Goal: Information Seeking & Learning: Learn about a topic

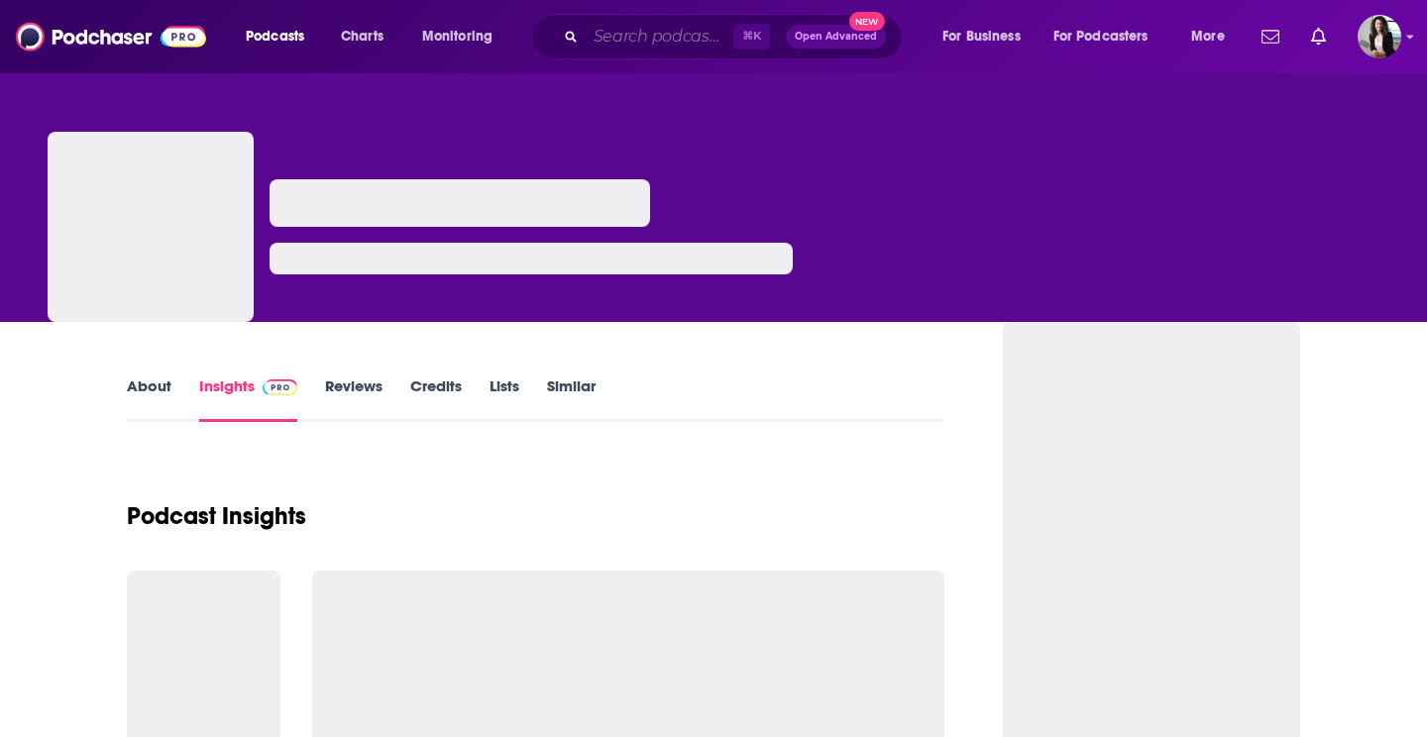
click at [671, 45] on input "Search podcasts, credits, & more..." at bounding box center [660, 37] width 148 height 32
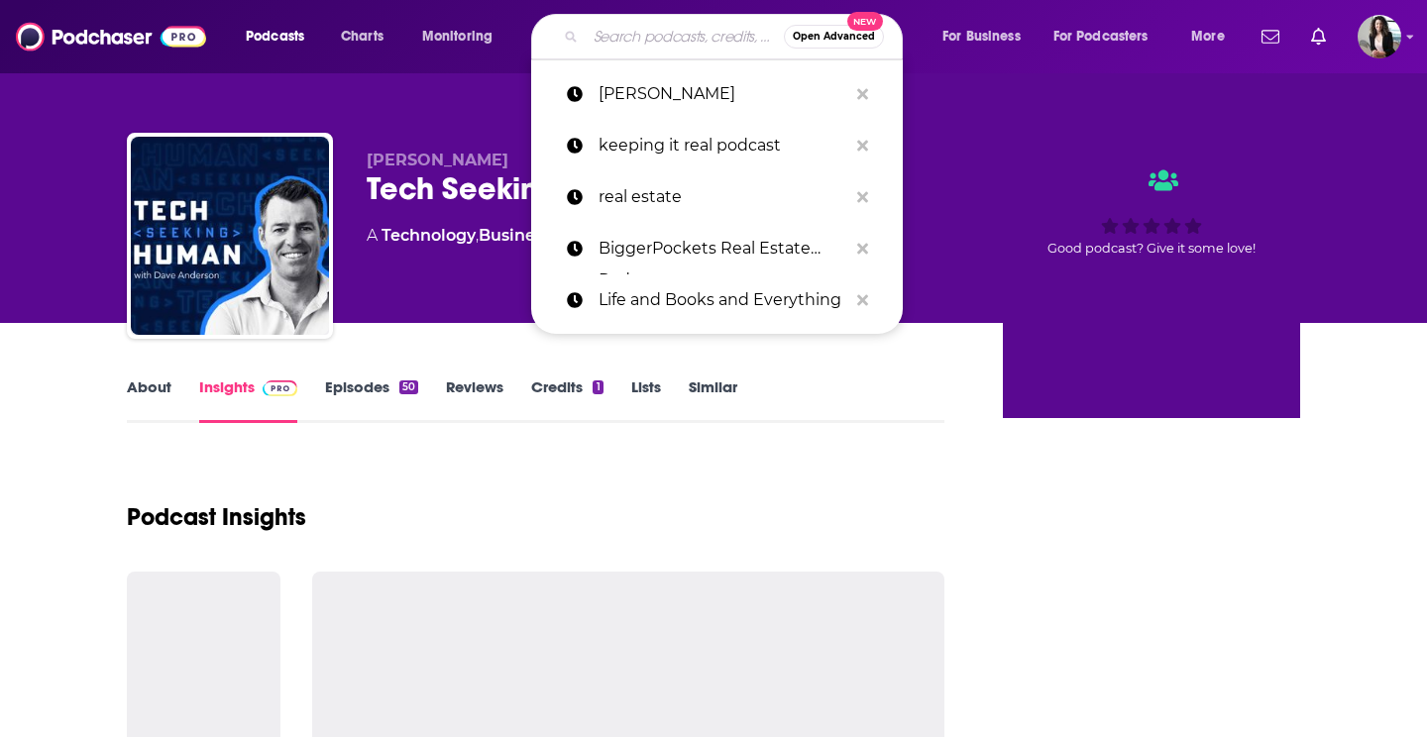
paste input "Following the Chosen"
type input "Following the Chosen"
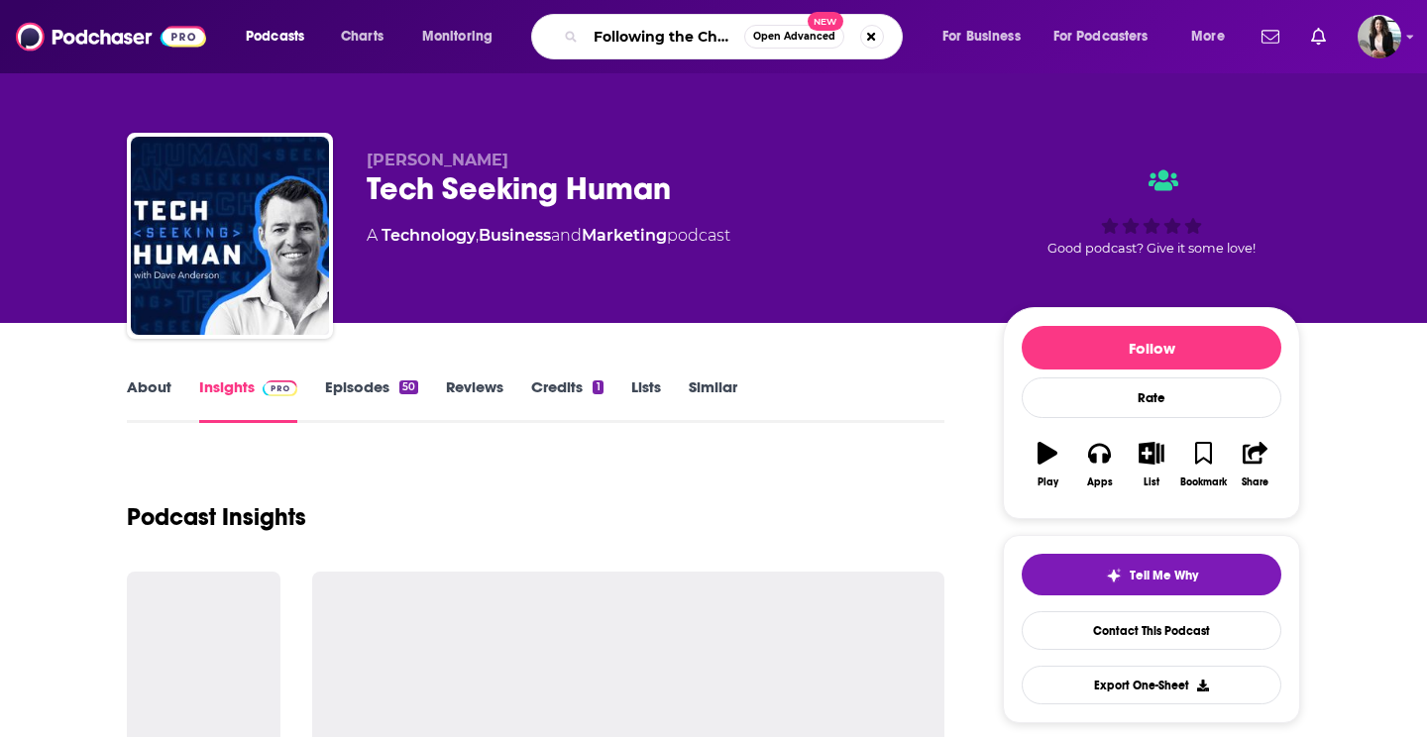
scroll to position [0, 18]
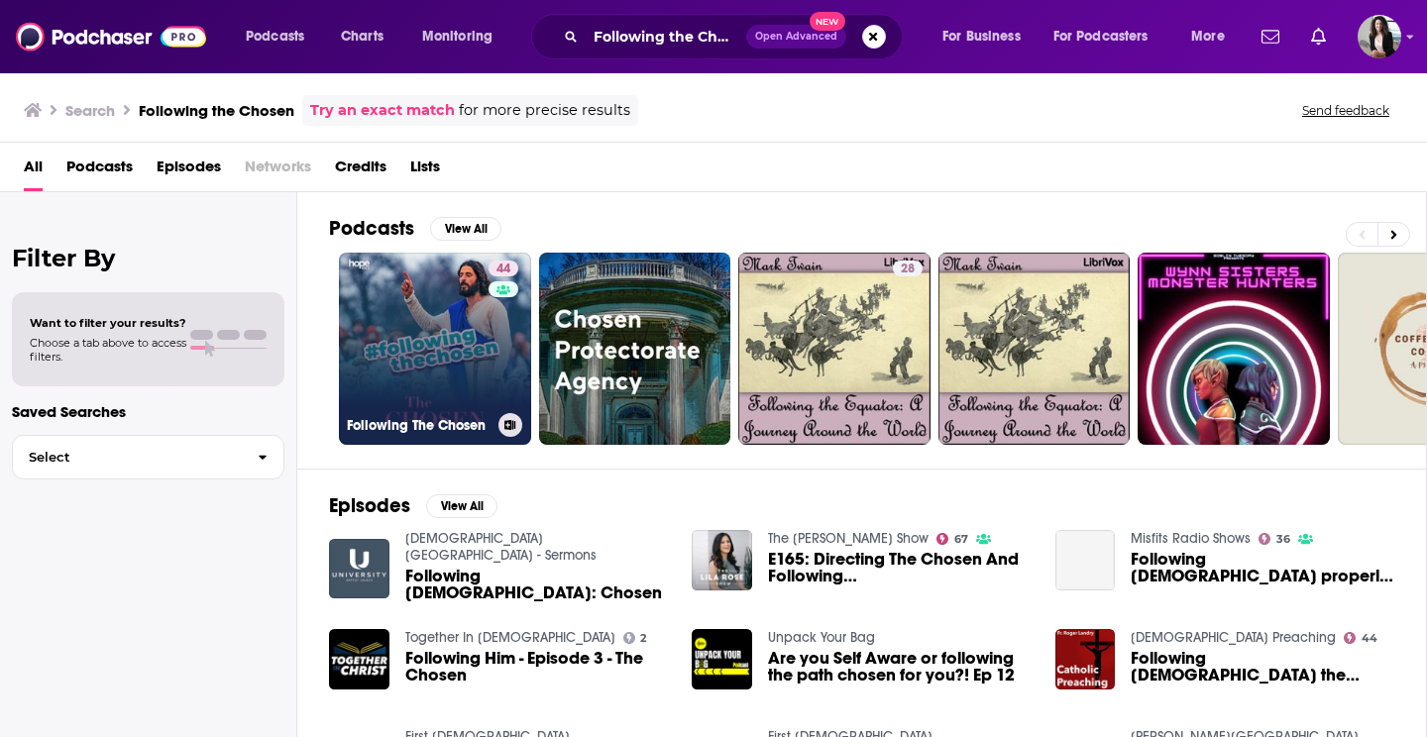
click at [388, 376] on link "44 Following The Chosen" at bounding box center [435, 349] width 192 height 192
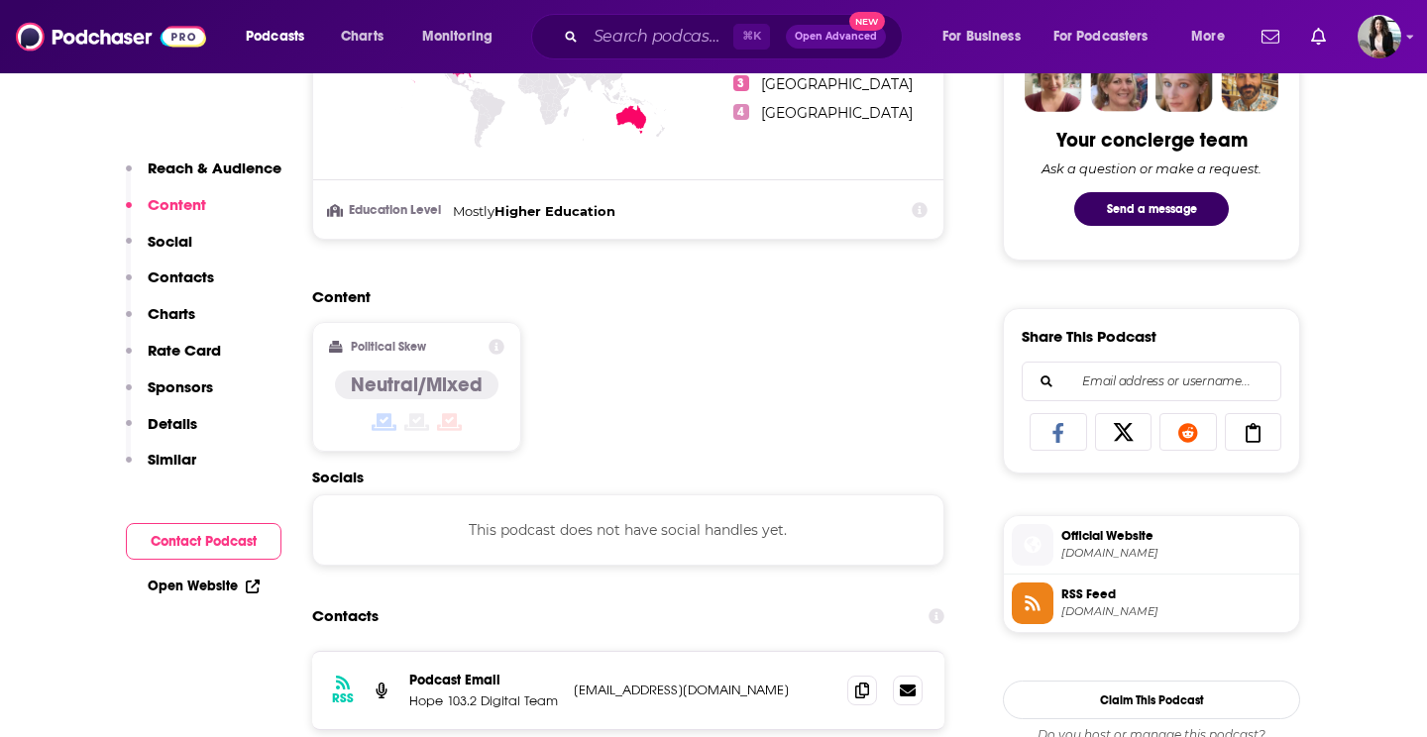
scroll to position [1128, 0]
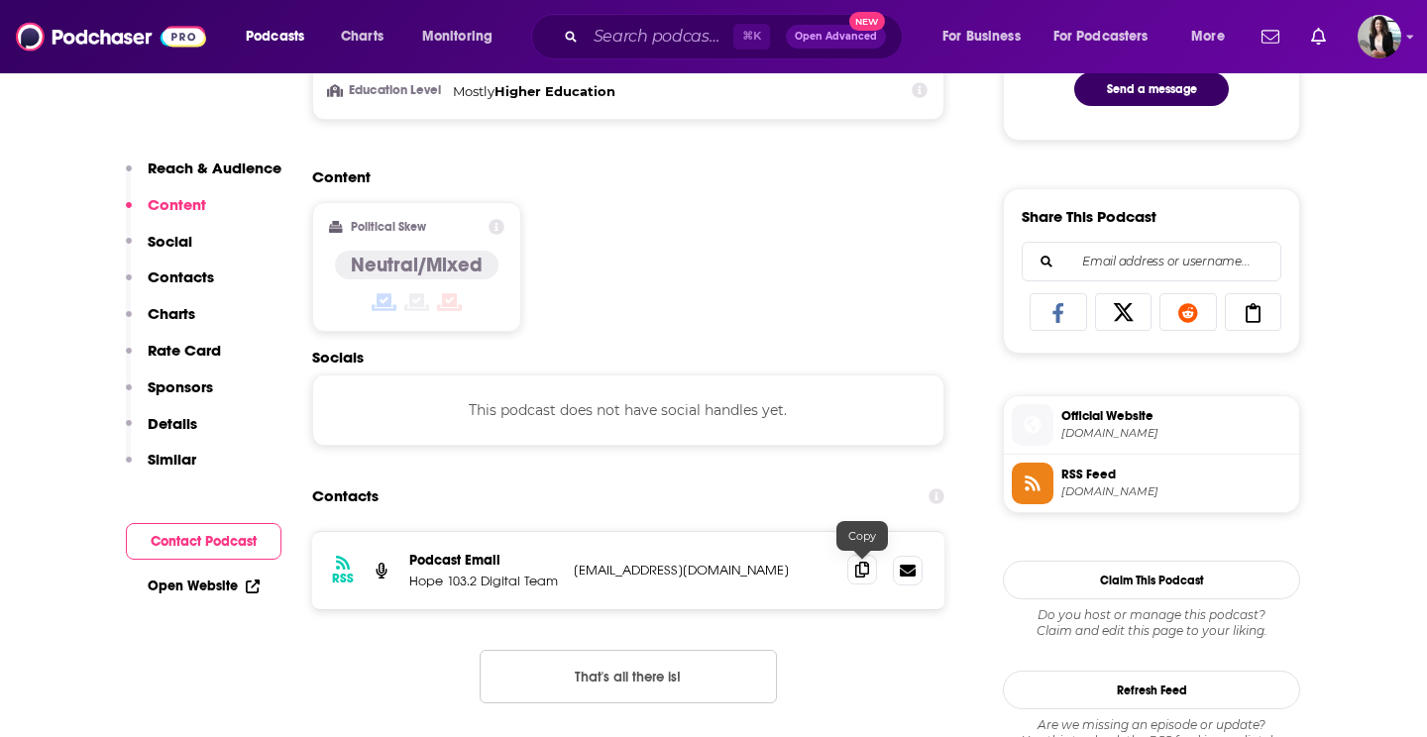
click at [860, 578] on icon at bounding box center [862, 570] width 14 height 16
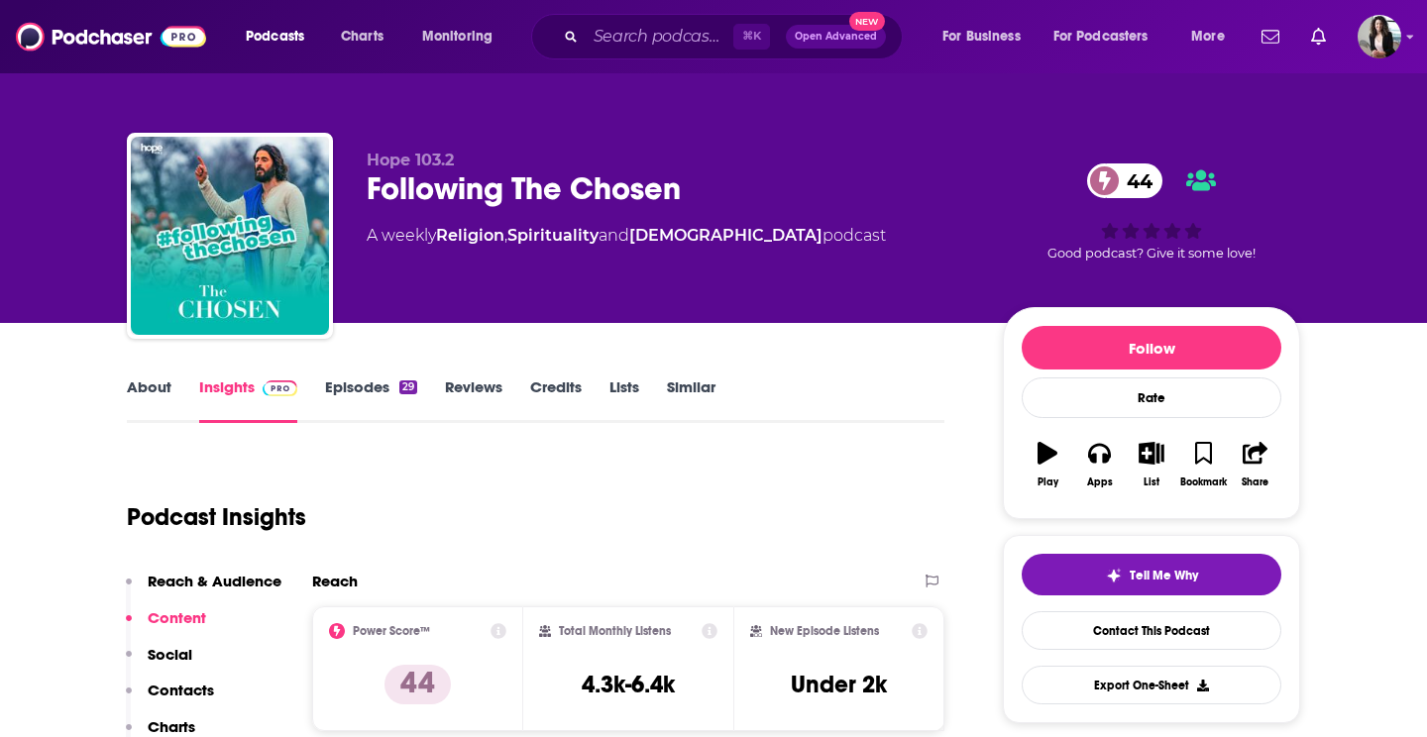
click at [140, 395] on link "About" at bounding box center [149, 401] width 45 height 46
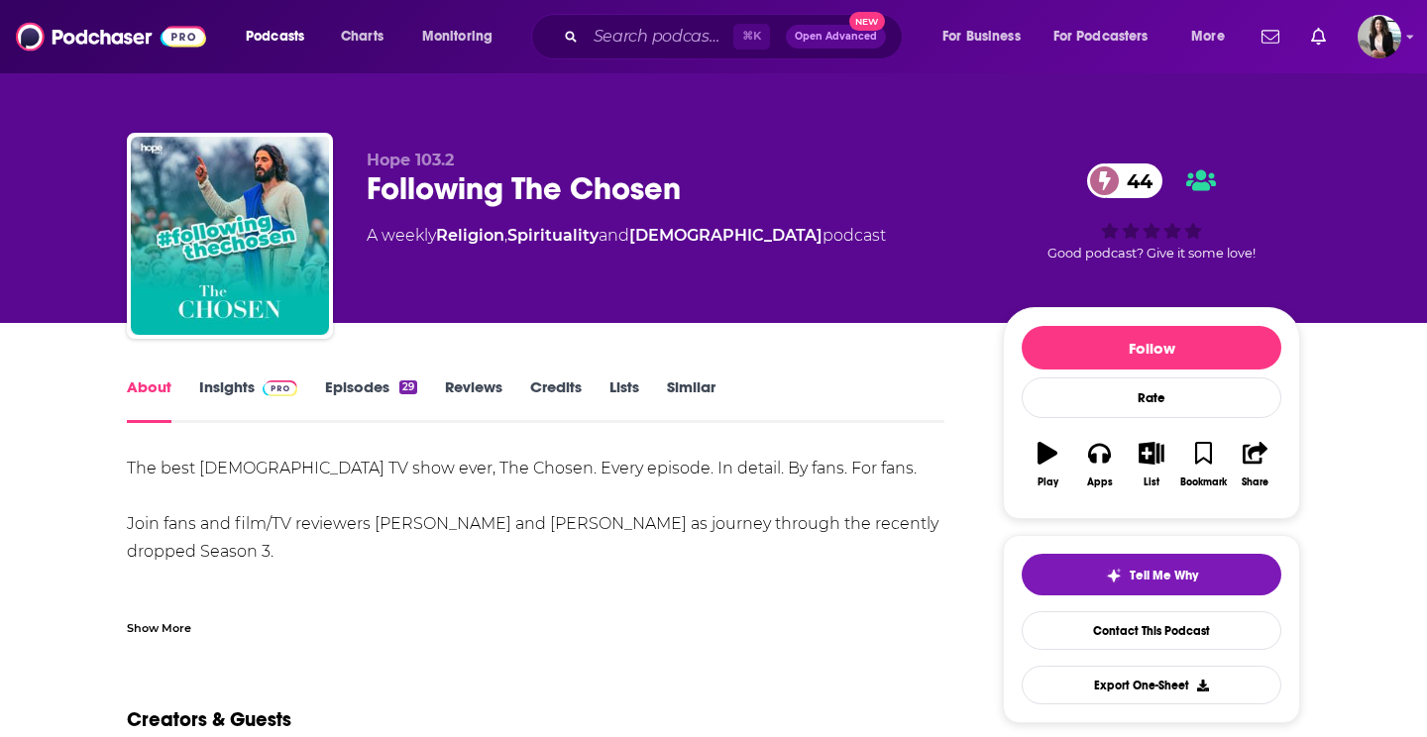
click at [167, 610] on div "Show More" at bounding box center [536, 621] width 818 height 34
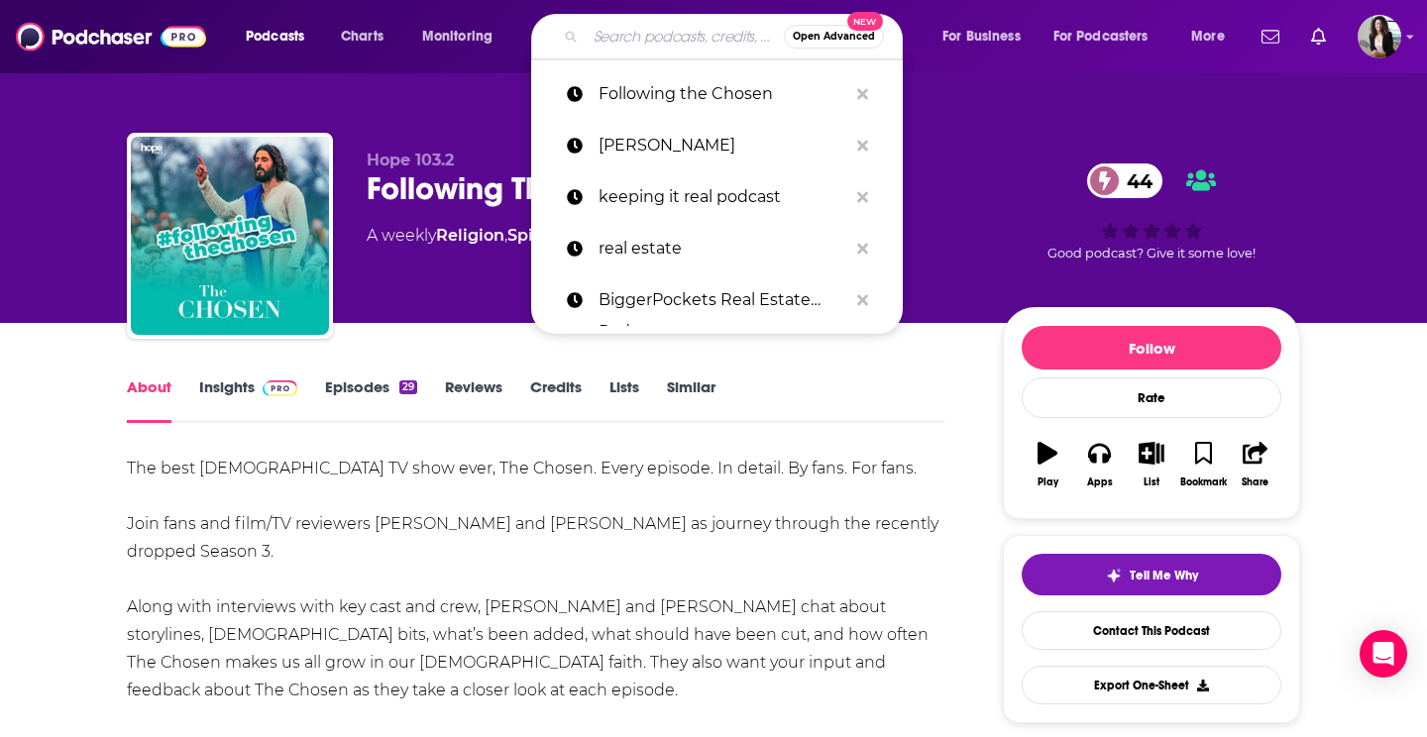
click at [646, 42] on input "Search podcasts, credits, & more..." at bounding box center [685, 37] width 198 height 32
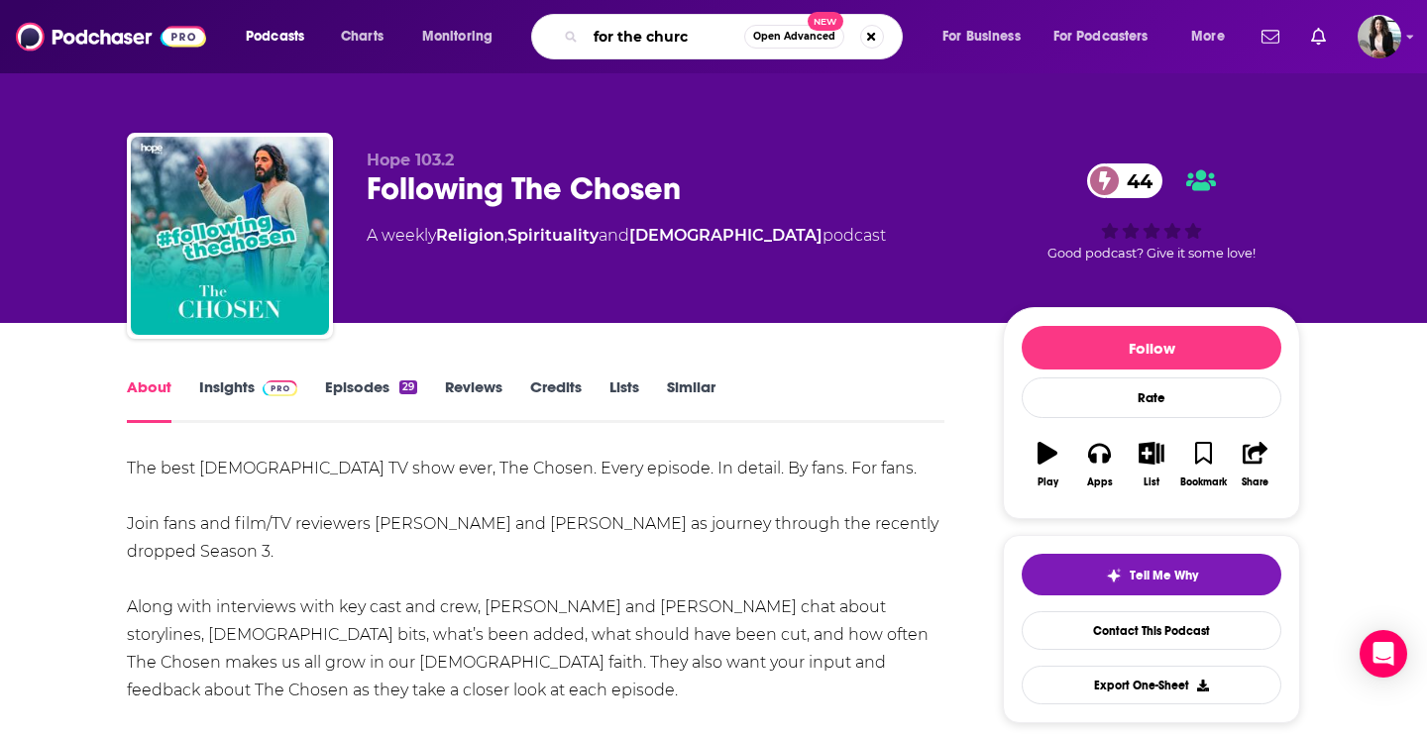
type input "for the [DEMOGRAPHIC_DATA]"
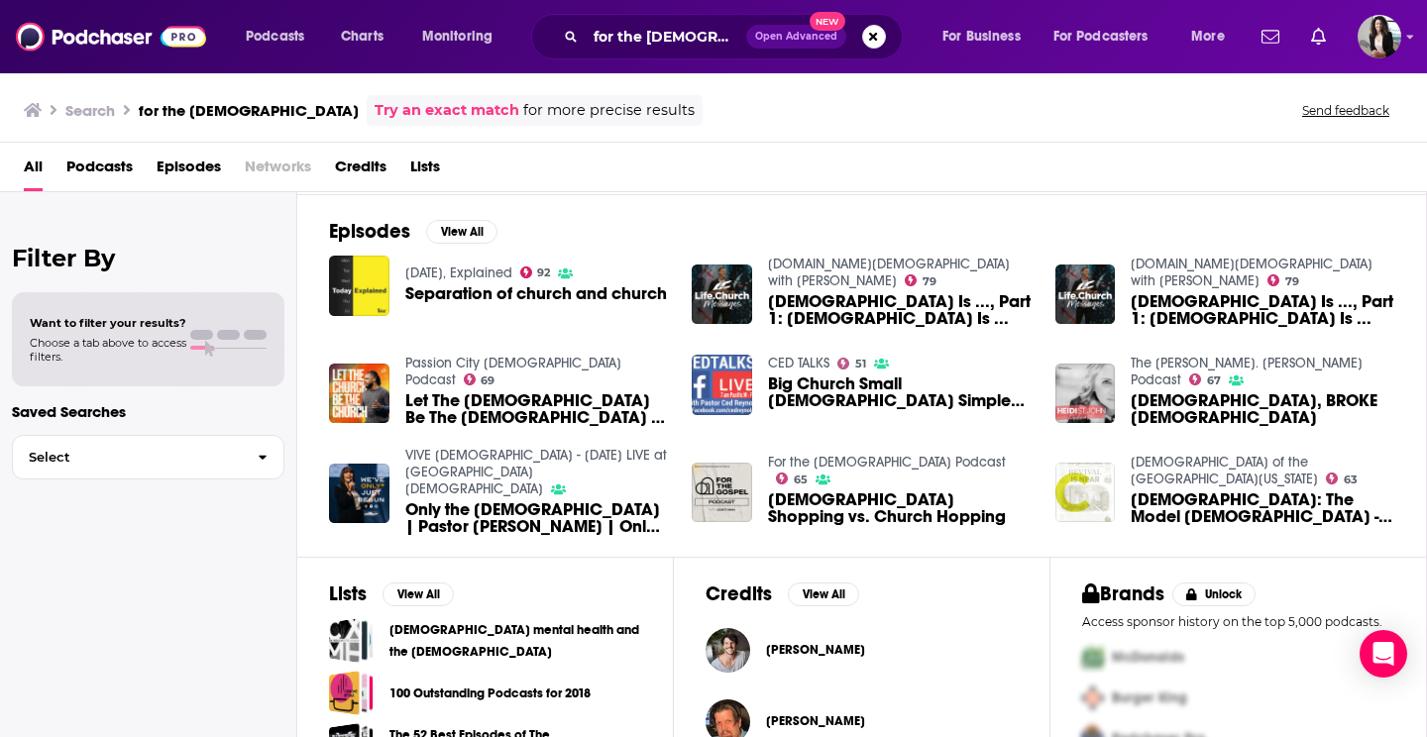
scroll to position [289, 0]
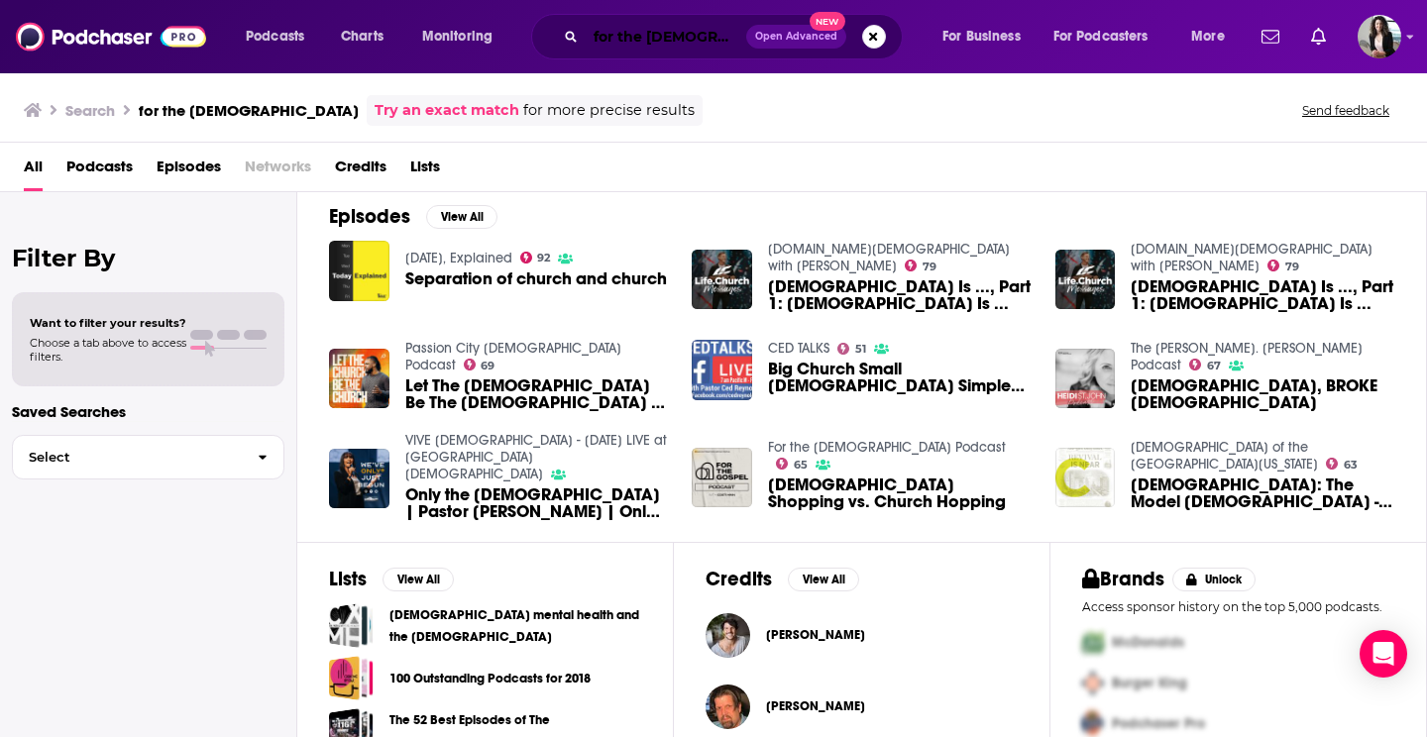
click at [736, 38] on input "for the [DEMOGRAPHIC_DATA]" at bounding box center [666, 37] width 161 height 32
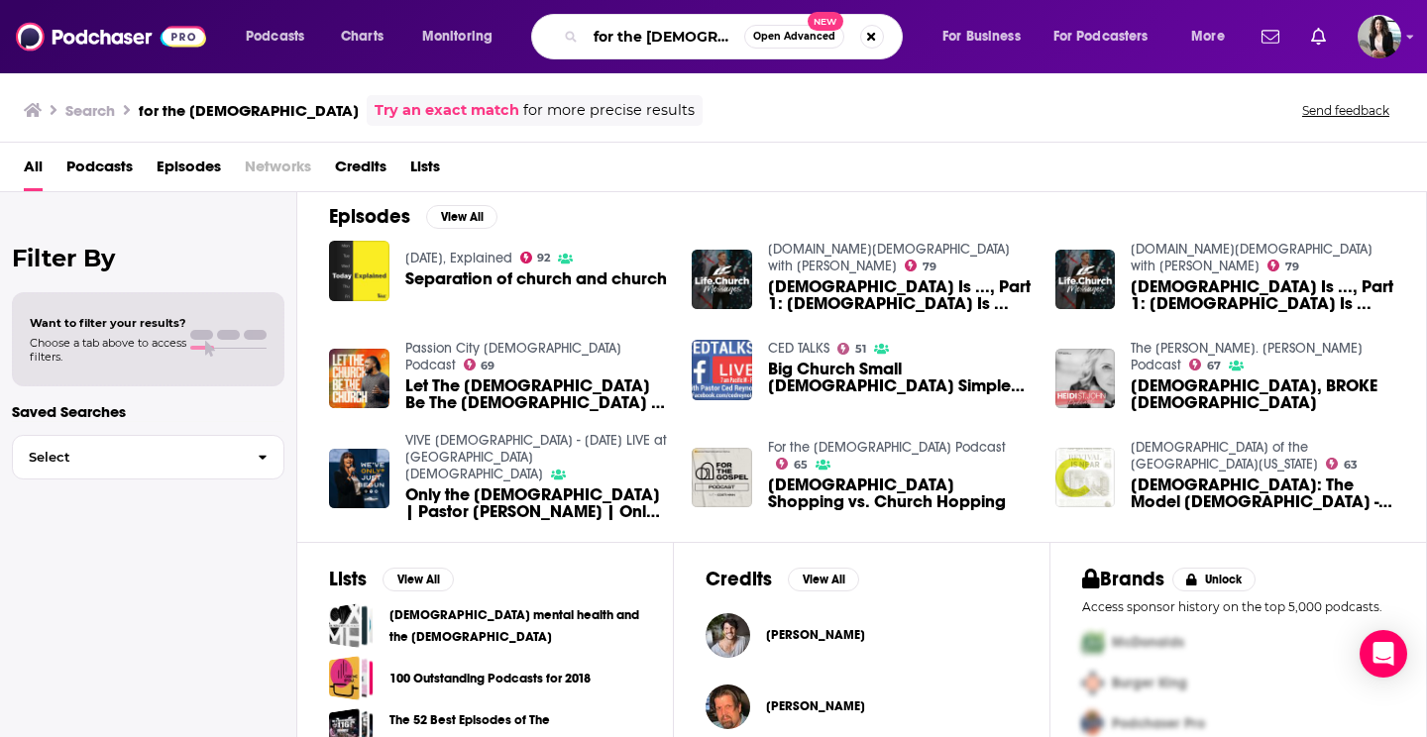
type input "for the [DEMOGRAPHIC_DATA] jared"
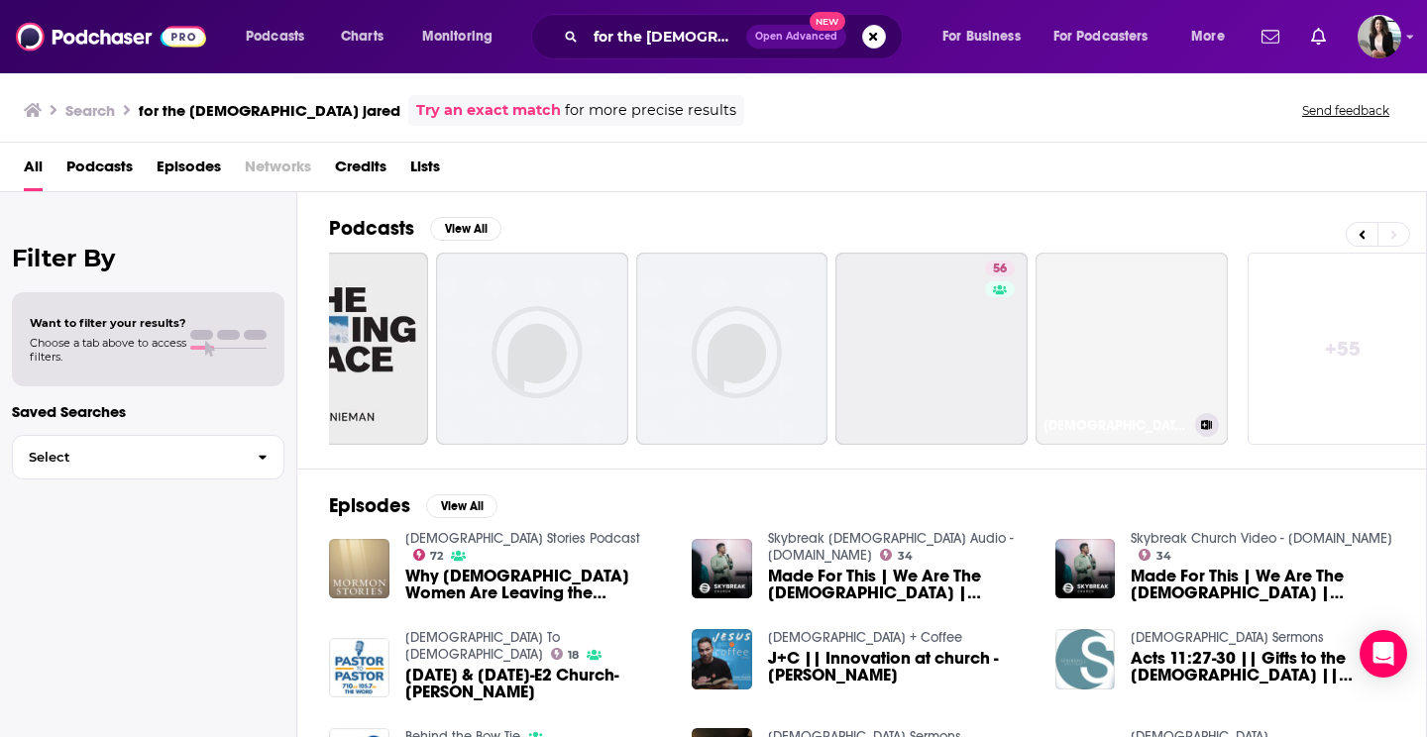
scroll to position [0, 723]
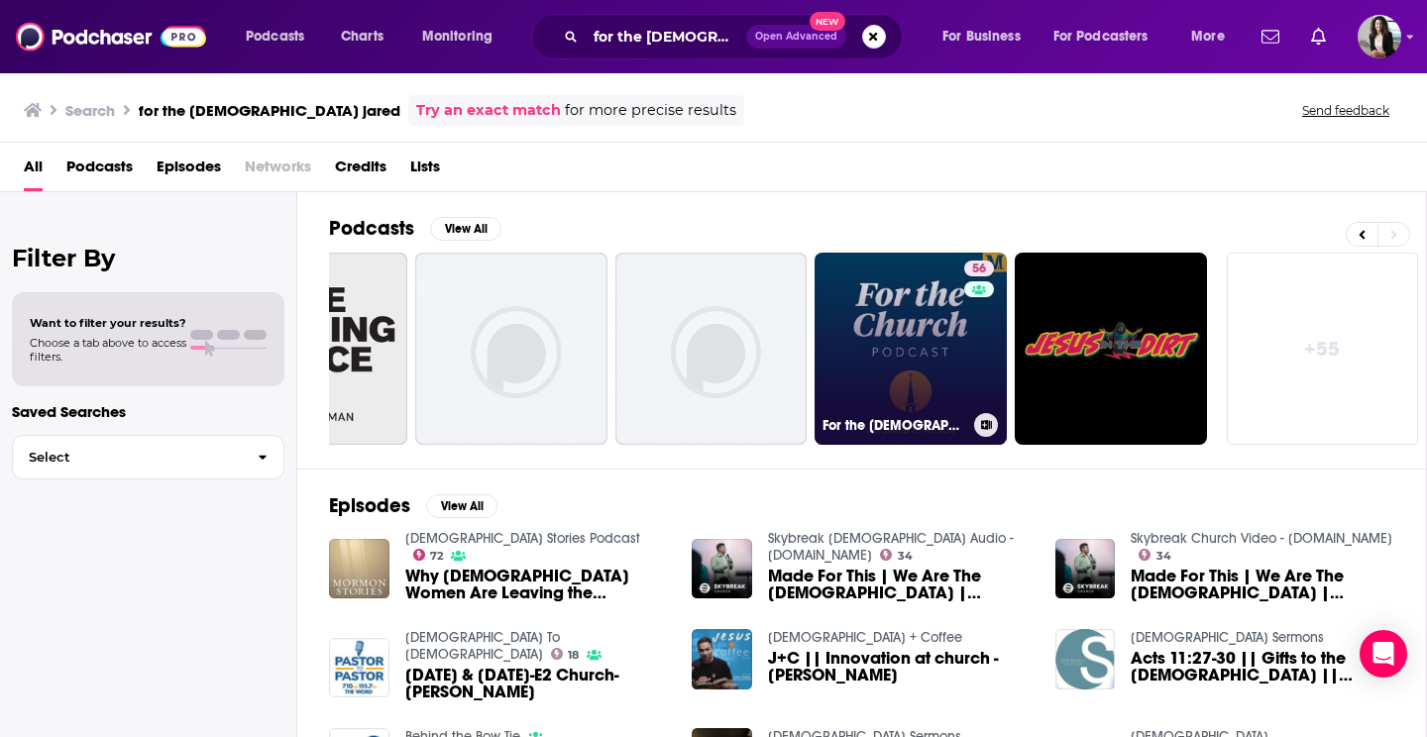
click at [911, 360] on link "56 For the [DEMOGRAPHIC_DATA] Podcast" at bounding box center [911, 349] width 192 height 192
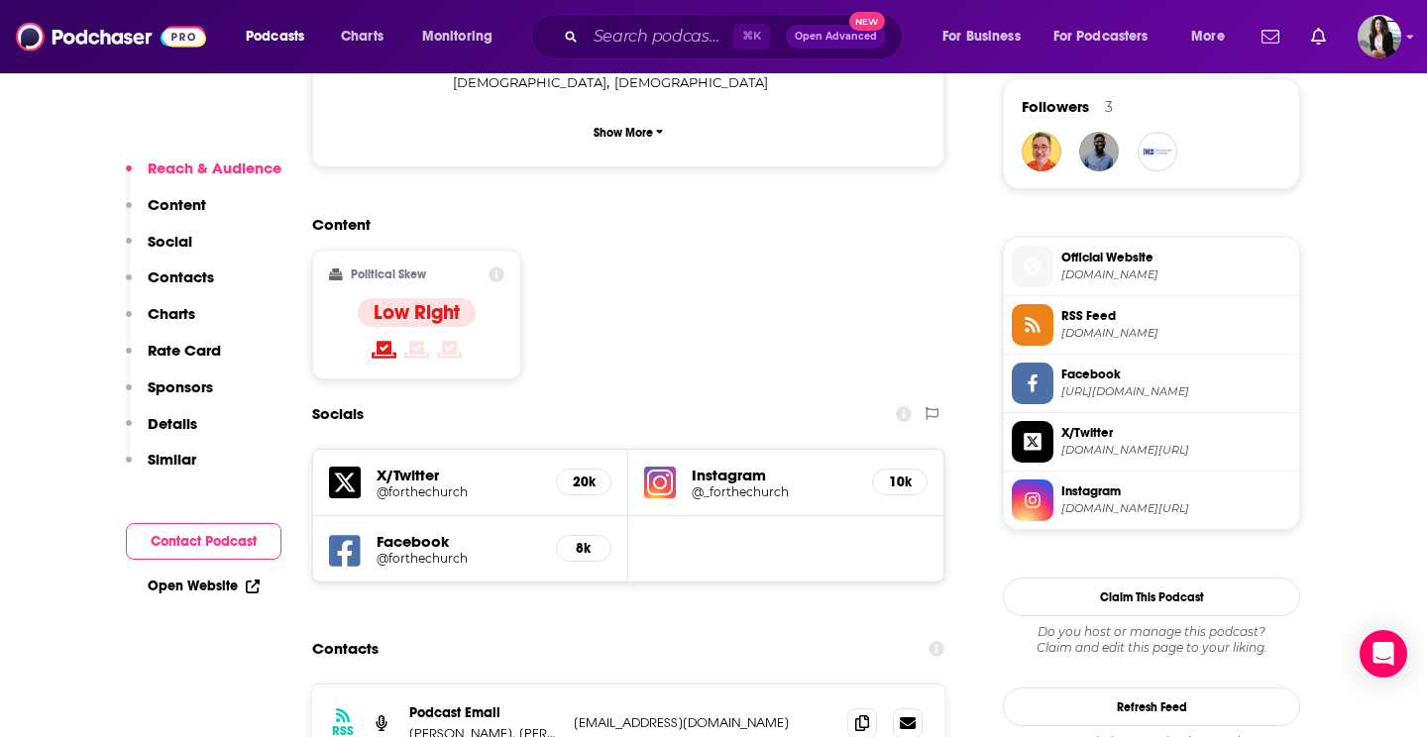
scroll to position [1533, 0]
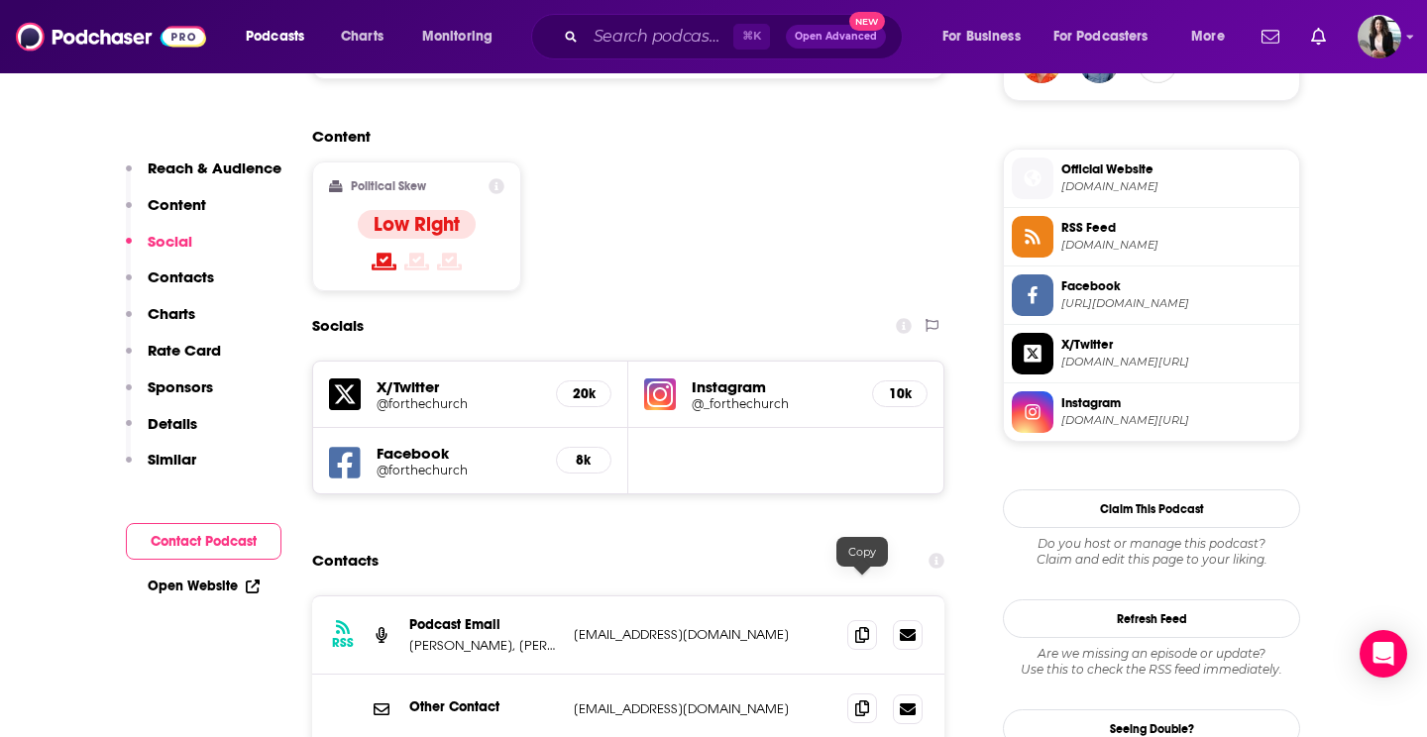
click at [872, 694] on span at bounding box center [862, 709] width 30 height 30
click at [860, 626] on icon at bounding box center [862, 634] width 14 height 16
click at [853, 619] on span at bounding box center [862, 634] width 30 height 30
click at [675, 29] on input "Search podcasts, credits, & more..." at bounding box center [660, 37] width 148 height 32
paste input "[PERSON_NAME]'s Take on the Chosen"
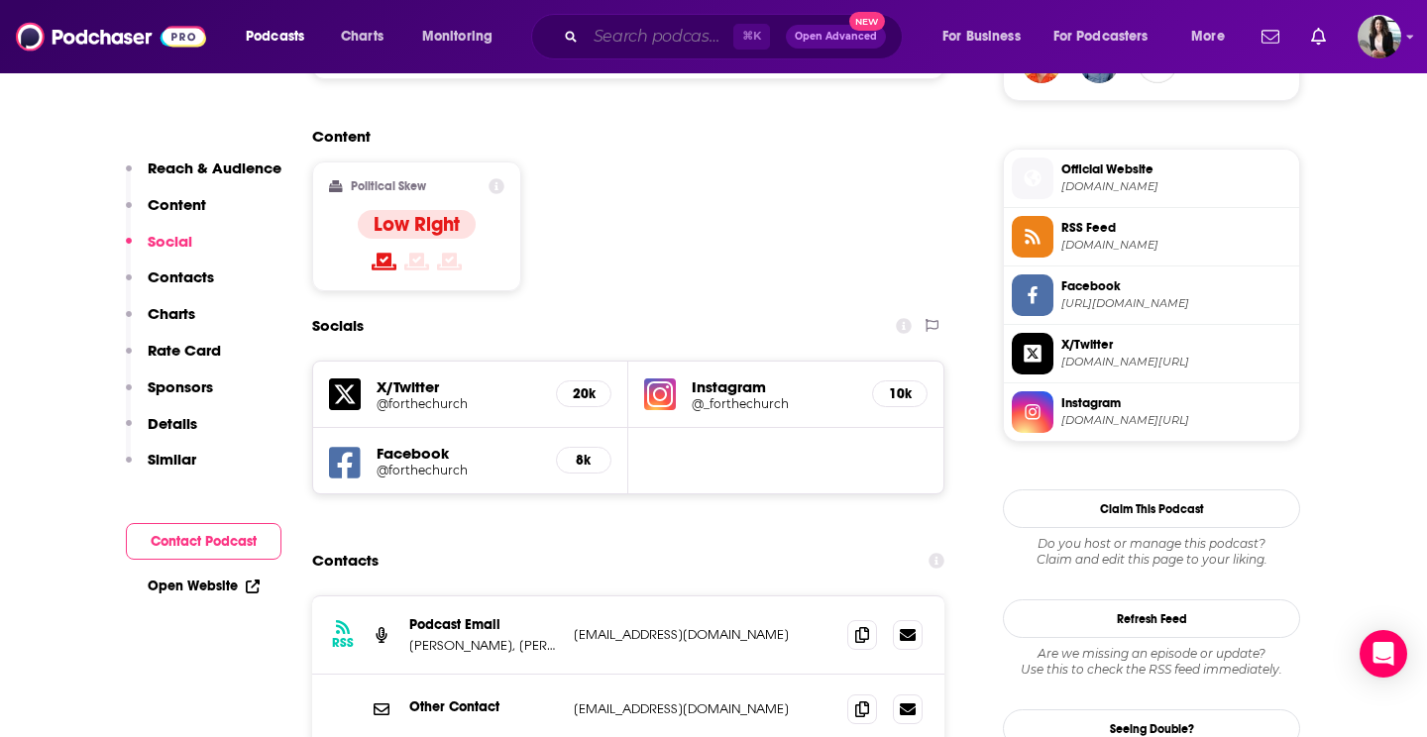
type input "[PERSON_NAME]'s Take on the Chosen"
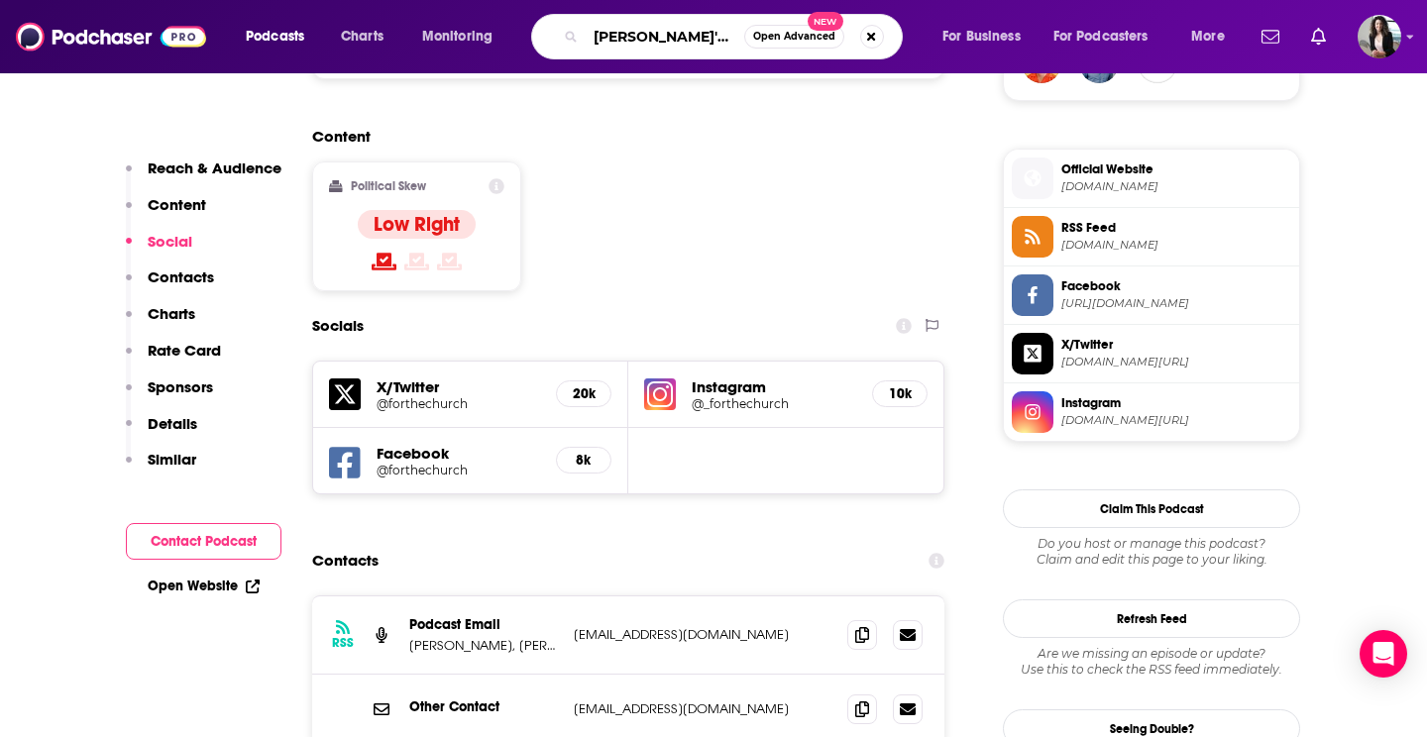
scroll to position [0, 53]
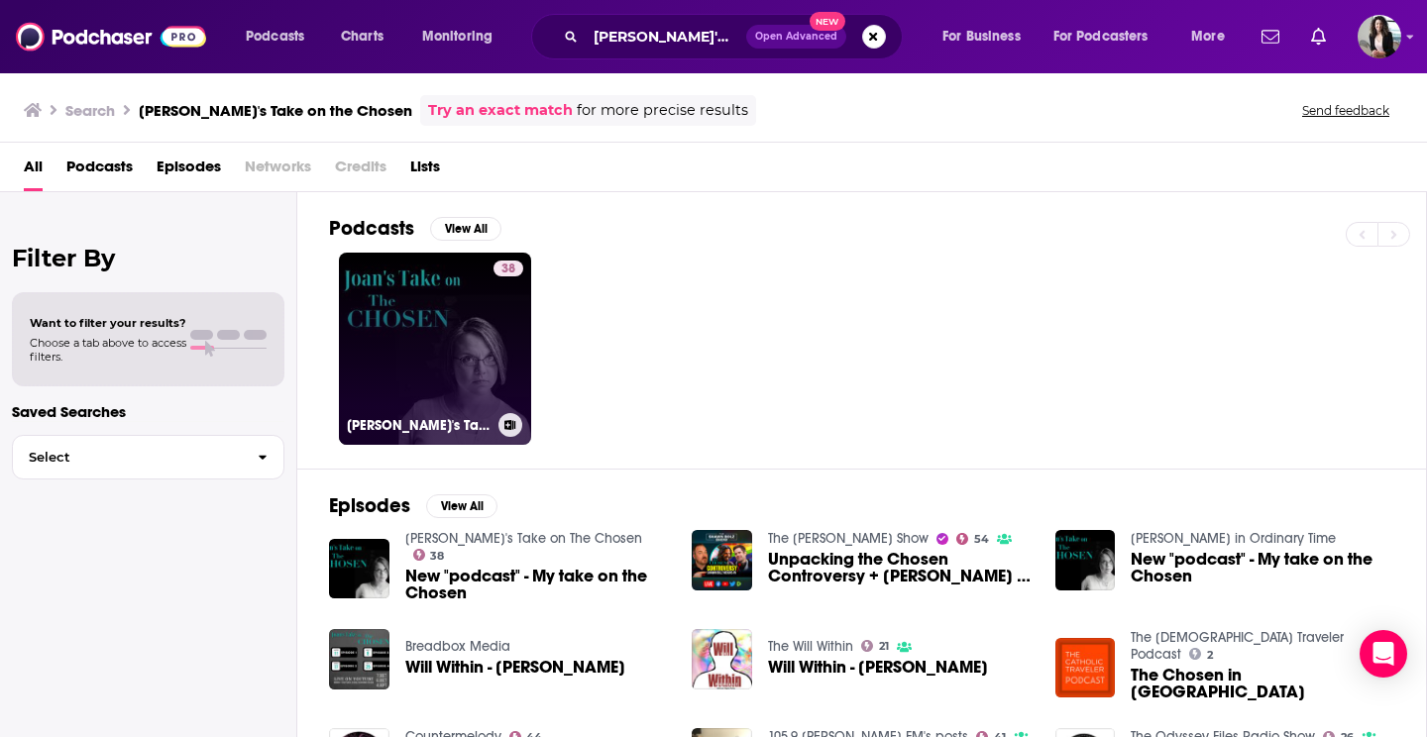
click at [466, 340] on link "38 [PERSON_NAME]'s Take on The Chosen" at bounding box center [435, 349] width 192 height 192
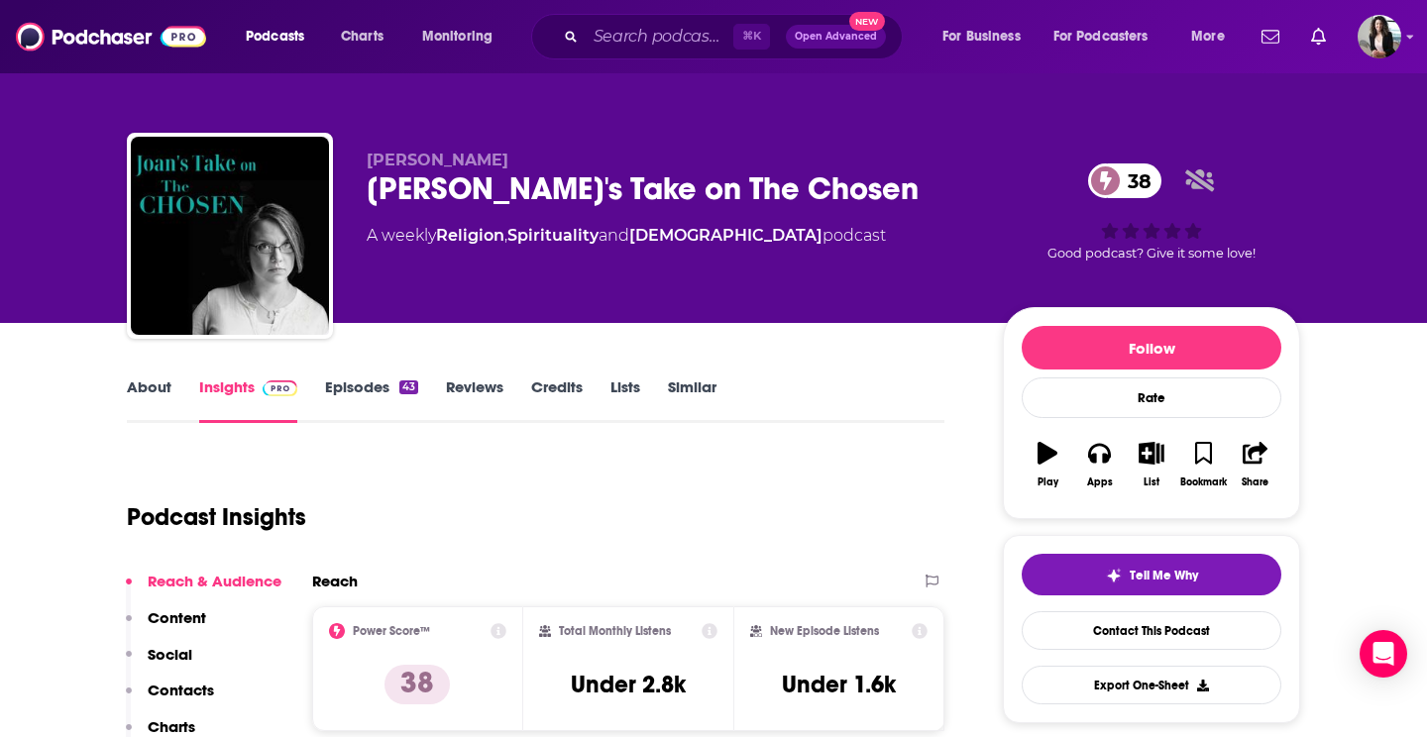
click at [149, 405] on link "About" at bounding box center [149, 401] width 45 height 46
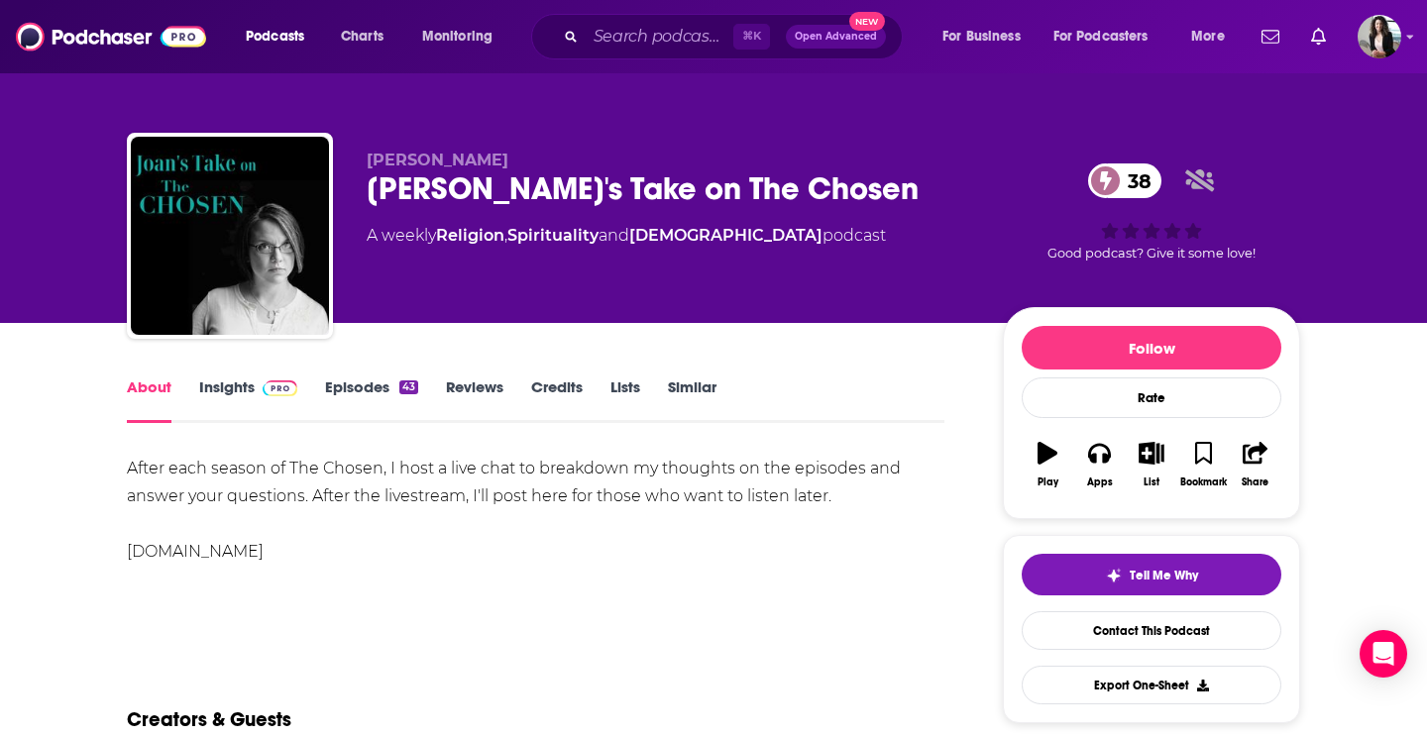
click at [263, 393] on img at bounding box center [280, 389] width 35 height 16
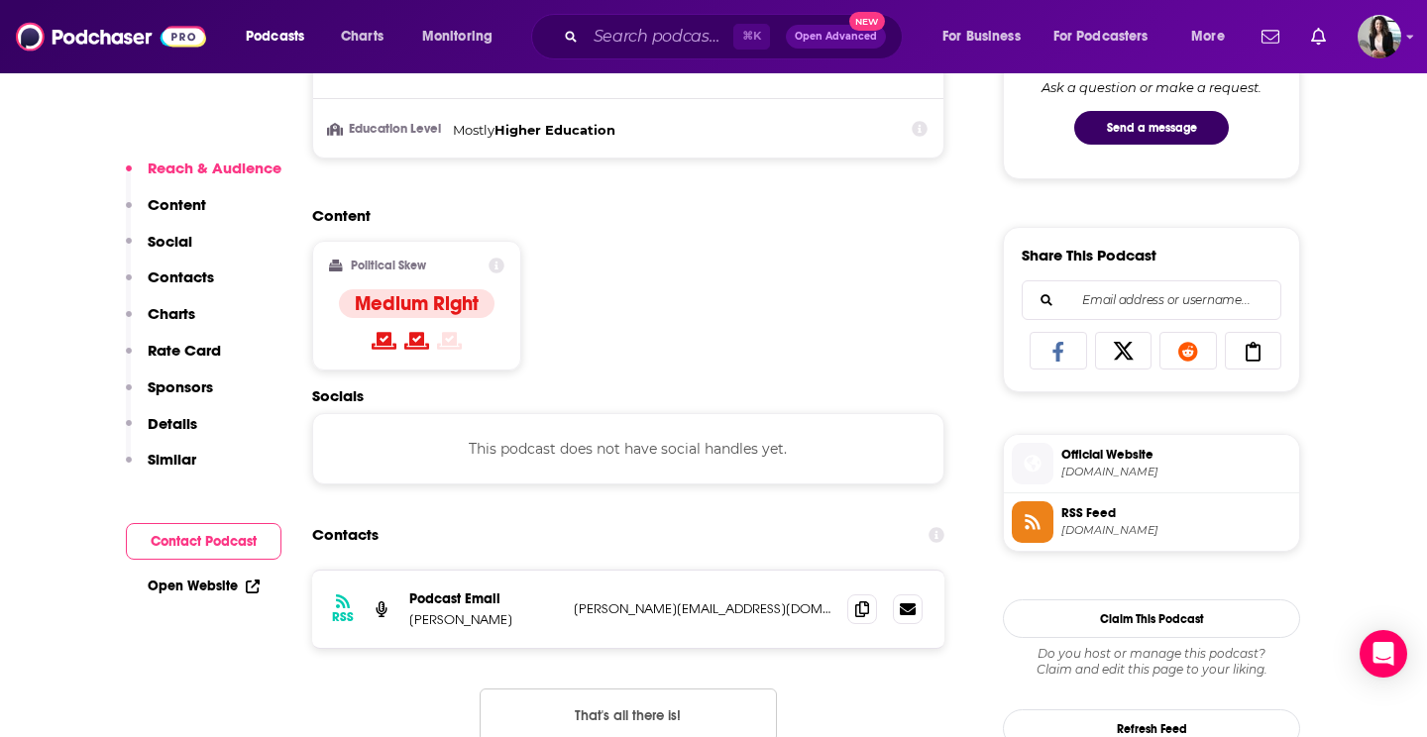
scroll to position [1479, 0]
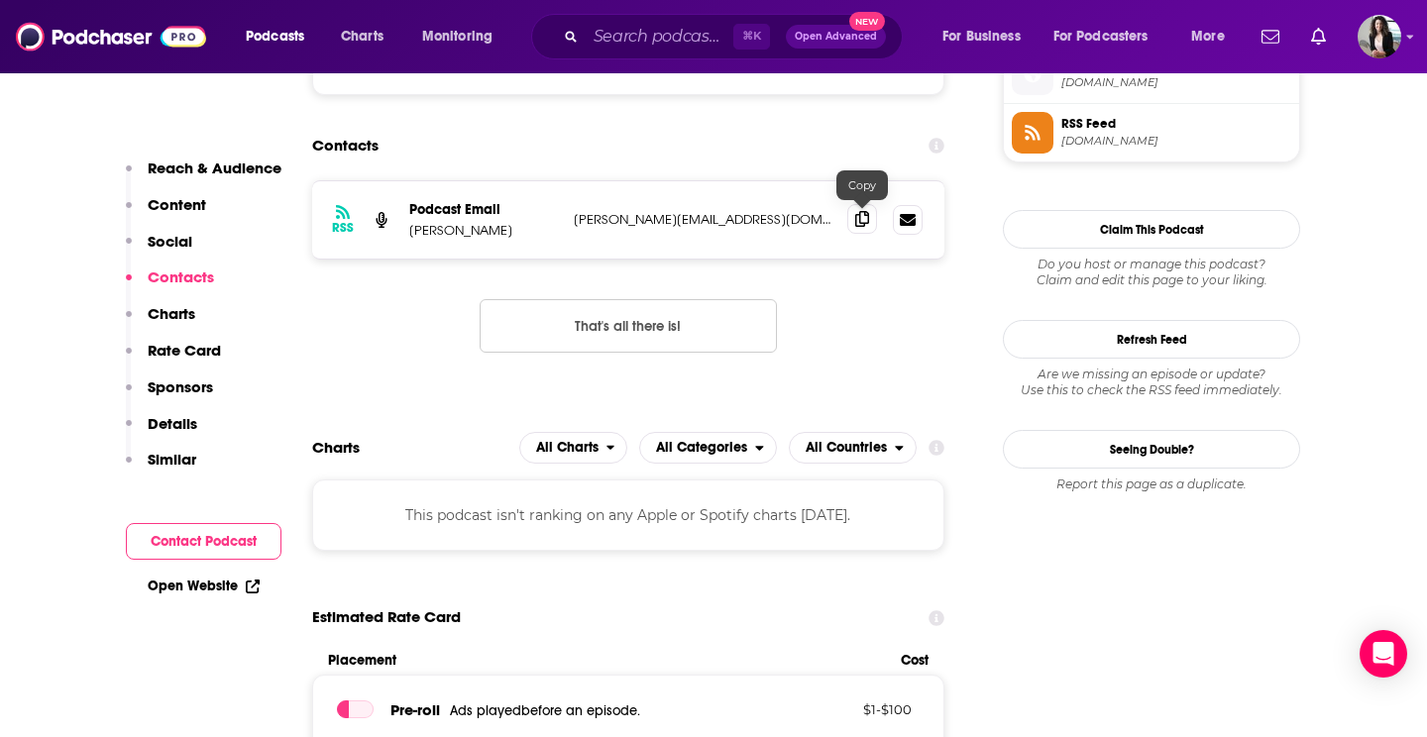
click at [868, 220] on icon at bounding box center [862, 219] width 14 height 16
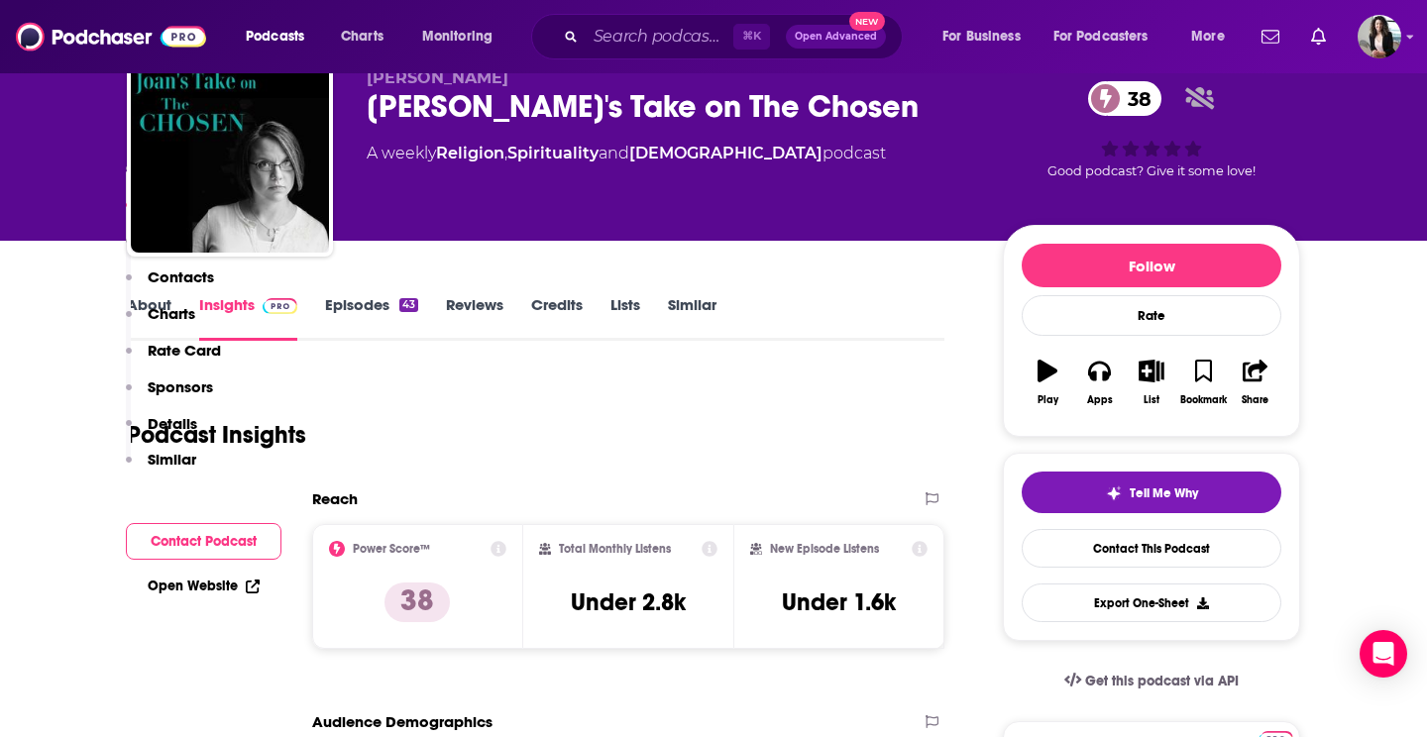
scroll to position [0, 0]
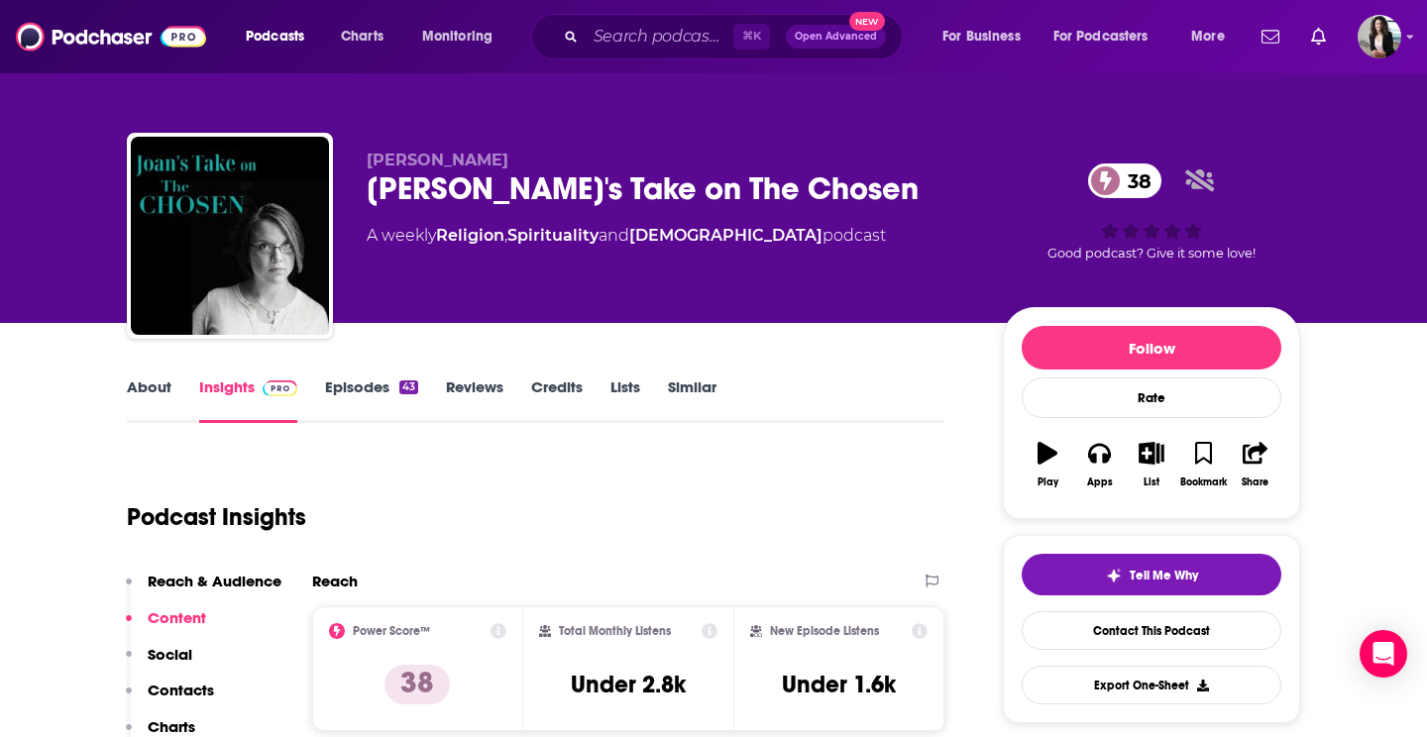
click at [379, 394] on link "Episodes 43" at bounding box center [371, 401] width 93 height 46
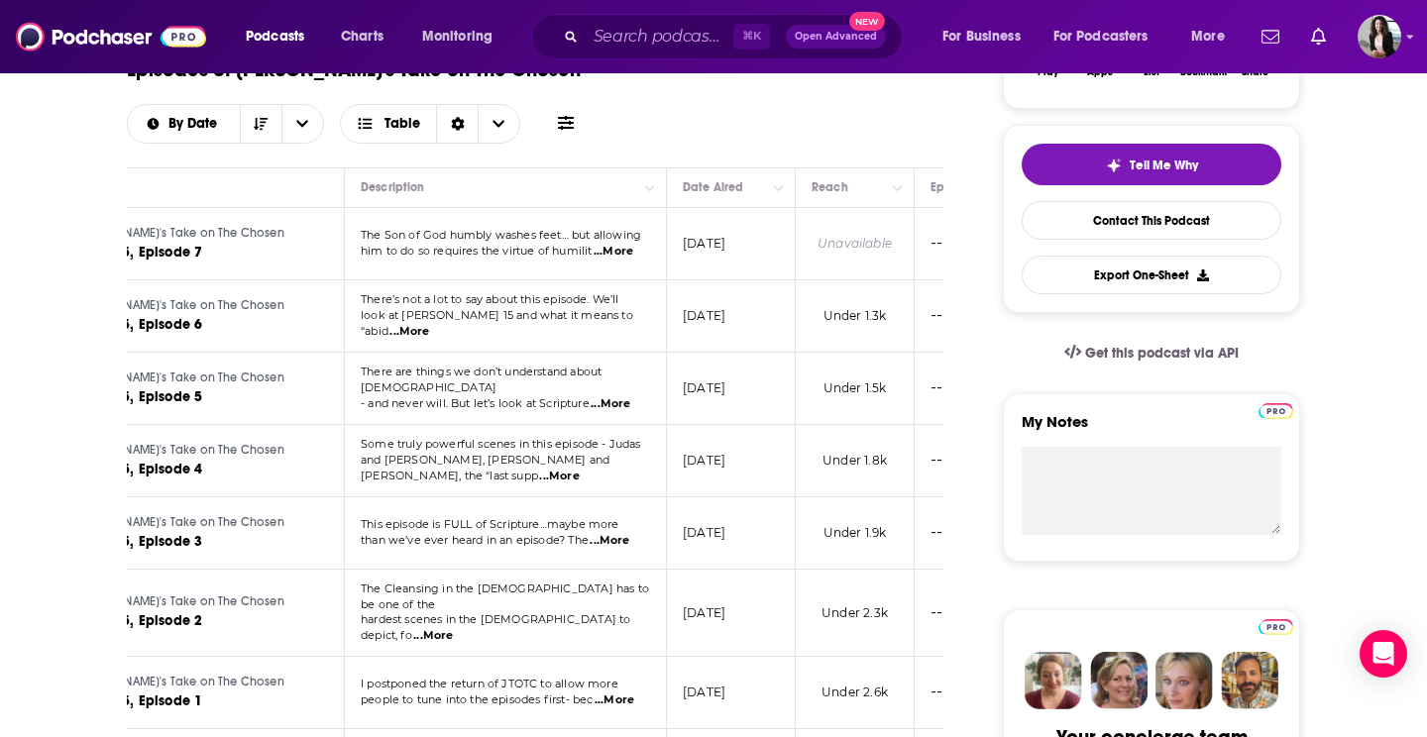
scroll to position [0, 185]
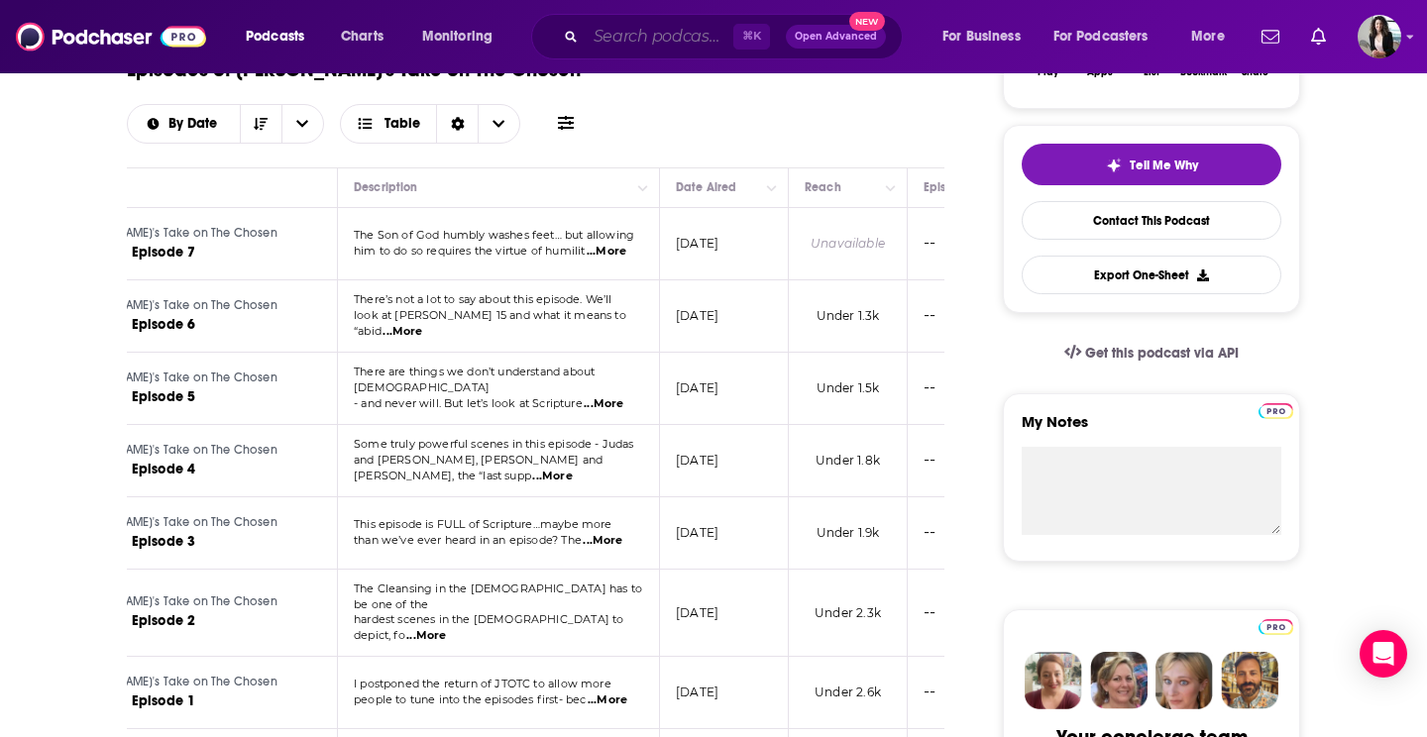
click at [660, 45] on input "Search podcasts, credits, & more..." at bounding box center [660, 37] width 148 height 32
paste input "Life Beside [DEMOGRAPHIC_DATA]"
type input "Life Beside [DEMOGRAPHIC_DATA]"
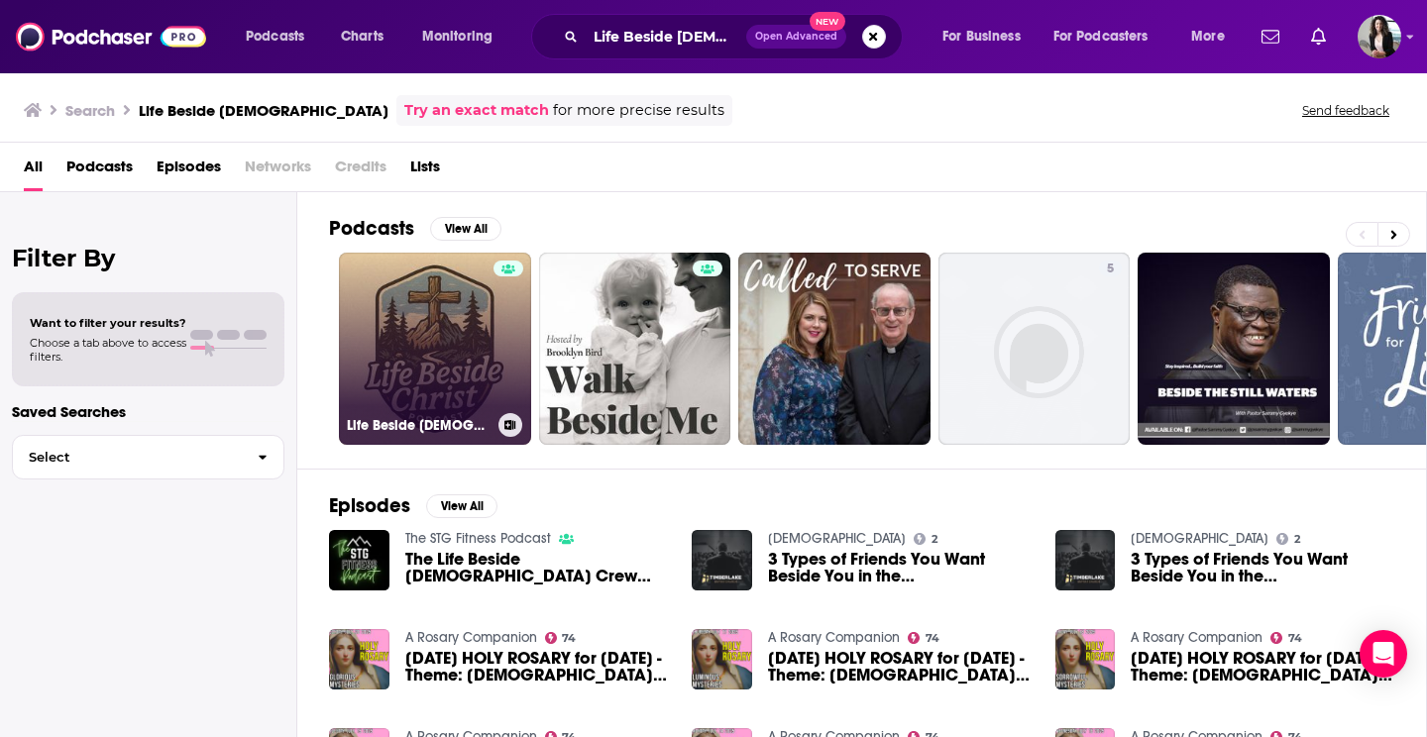
click at [439, 340] on link "Life Beside [DEMOGRAPHIC_DATA]" at bounding box center [435, 349] width 192 height 192
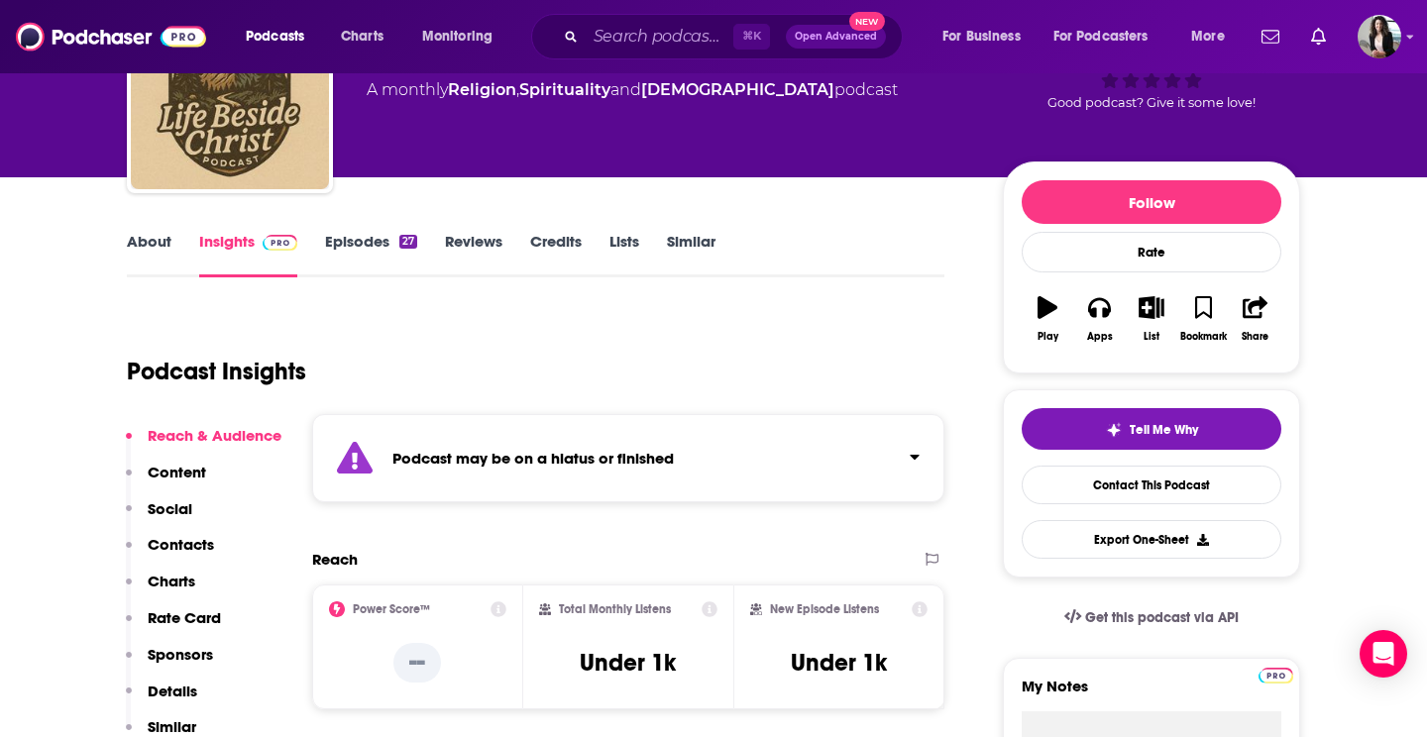
scroll to position [197, 0]
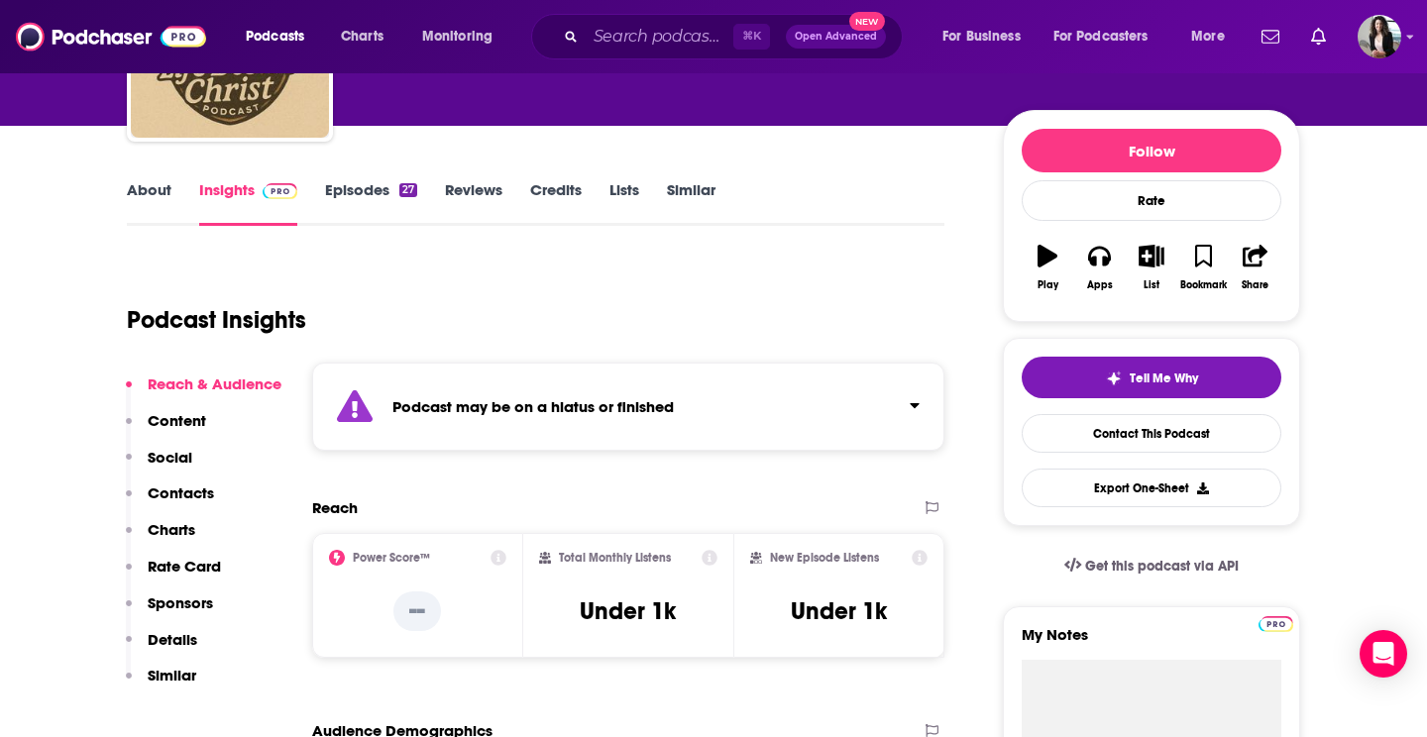
click at [377, 192] on link "Episodes 27" at bounding box center [371, 203] width 92 height 46
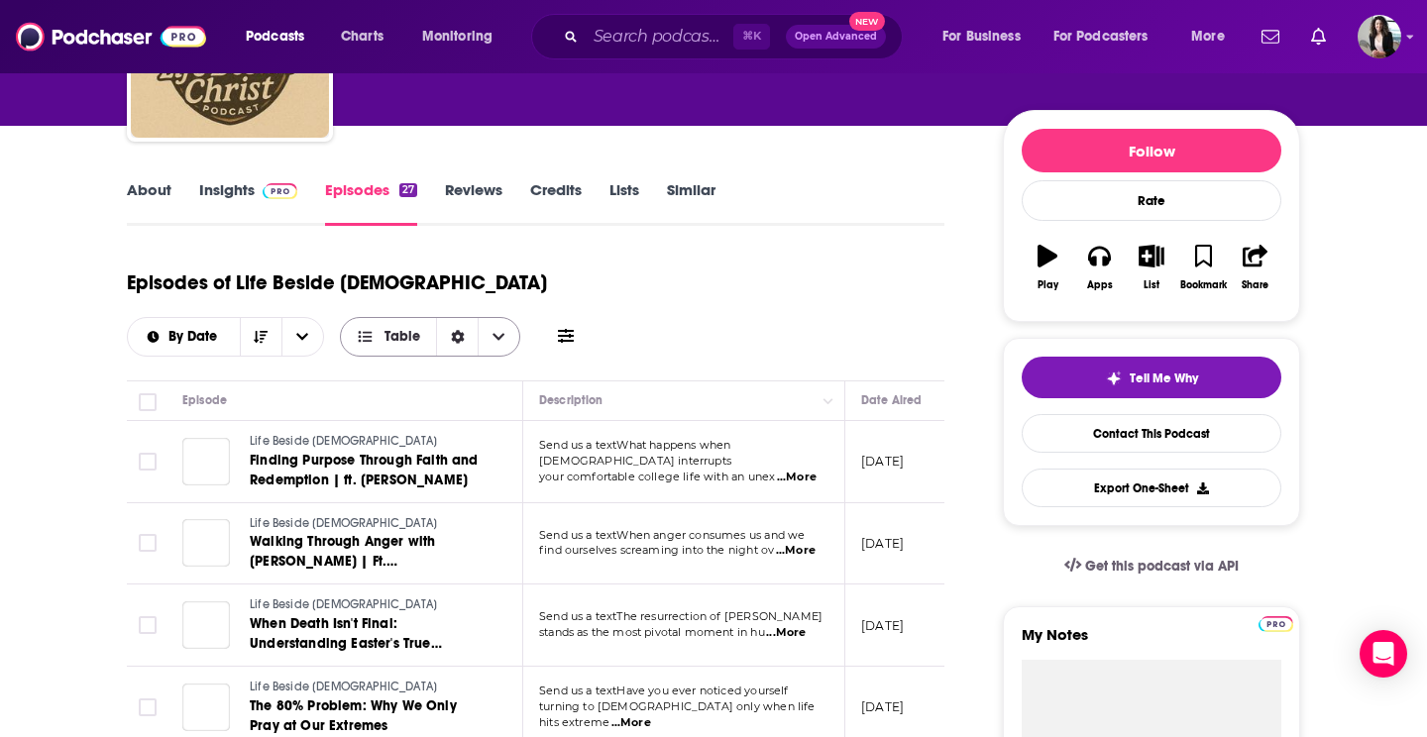
scroll to position [211, 0]
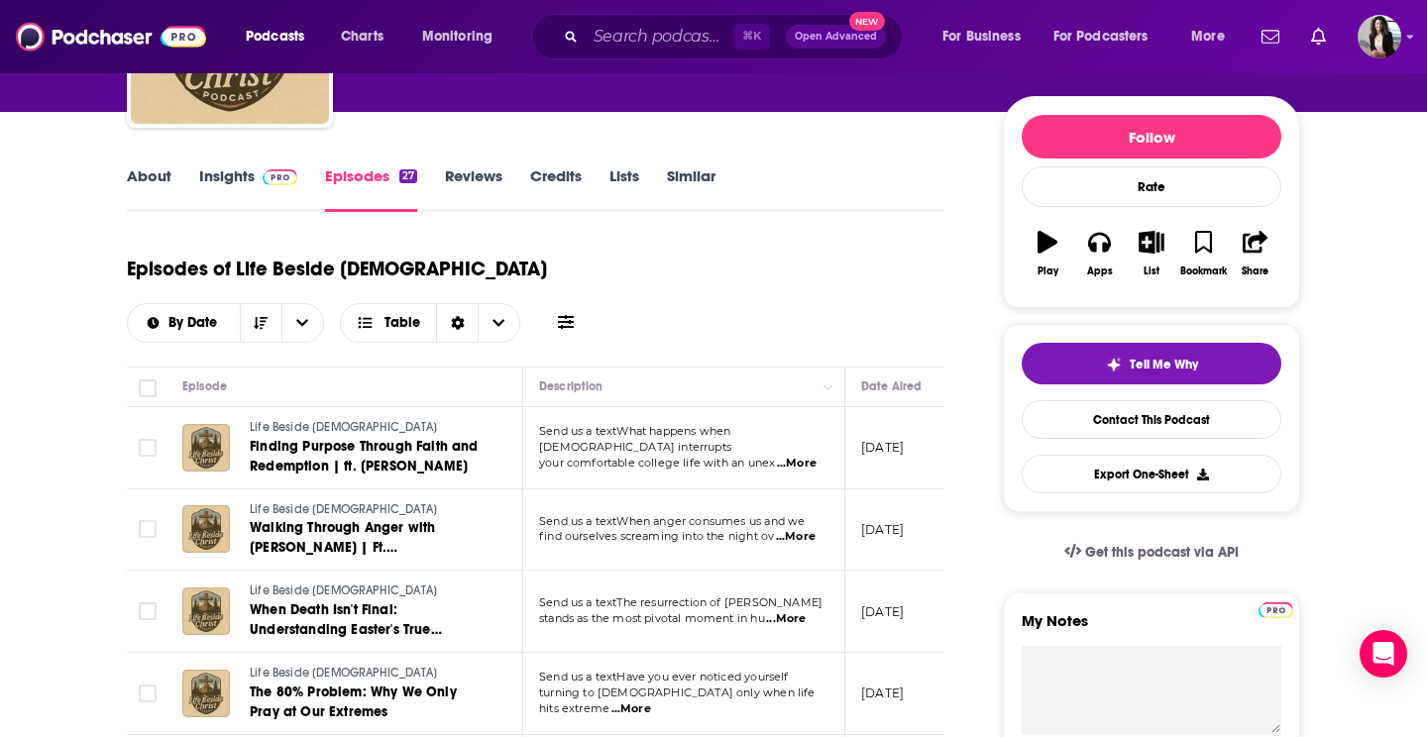
click at [234, 175] on link "Insights" at bounding box center [248, 190] width 98 height 46
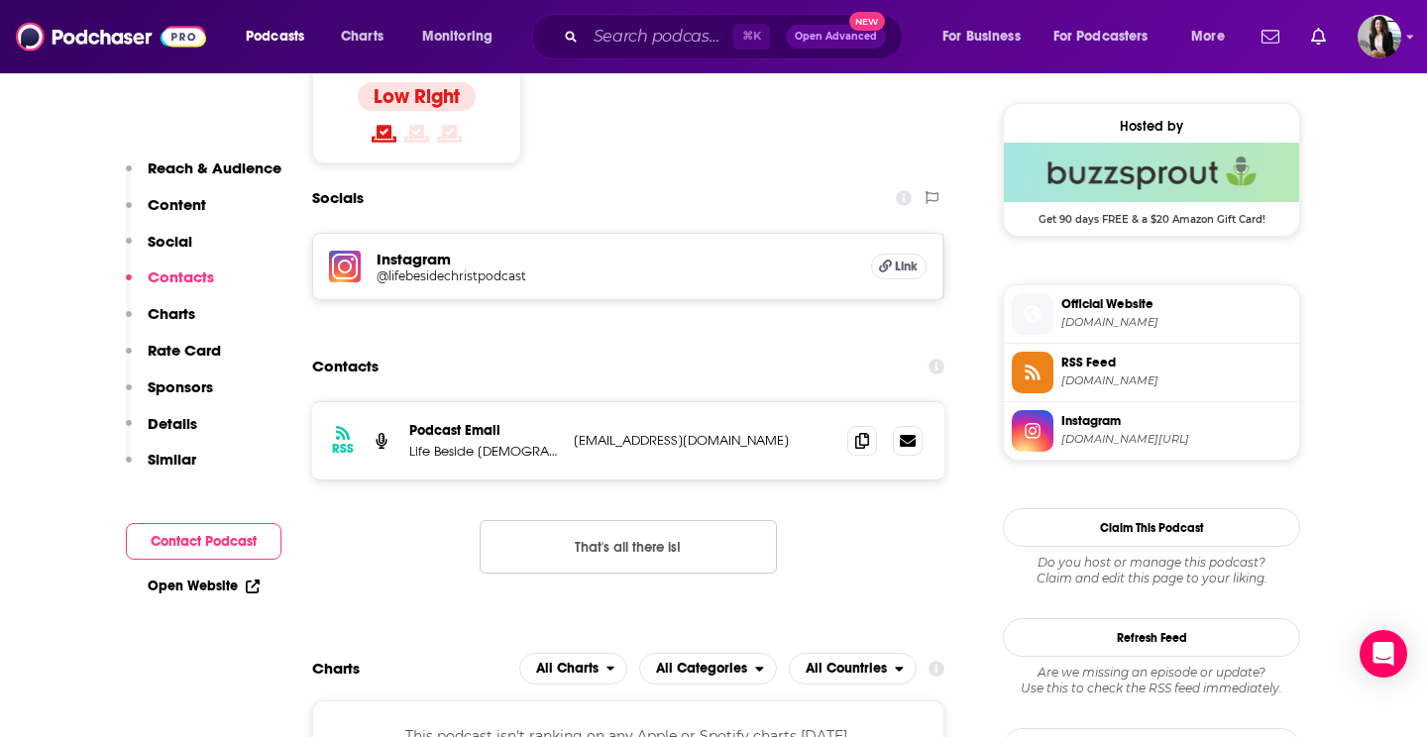
scroll to position [1446, 0]
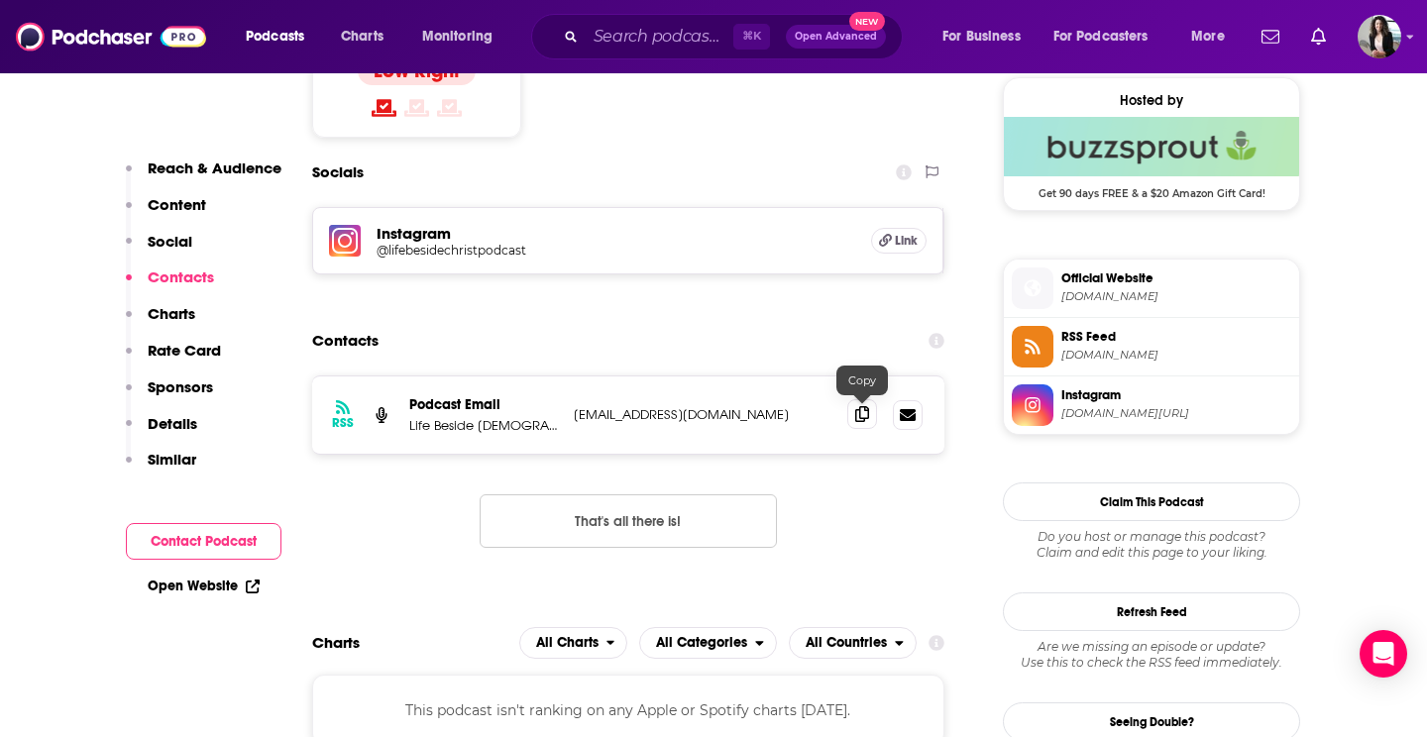
click at [857, 421] on icon at bounding box center [862, 414] width 14 height 16
